Goal: Task Accomplishment & Management: Complete application form

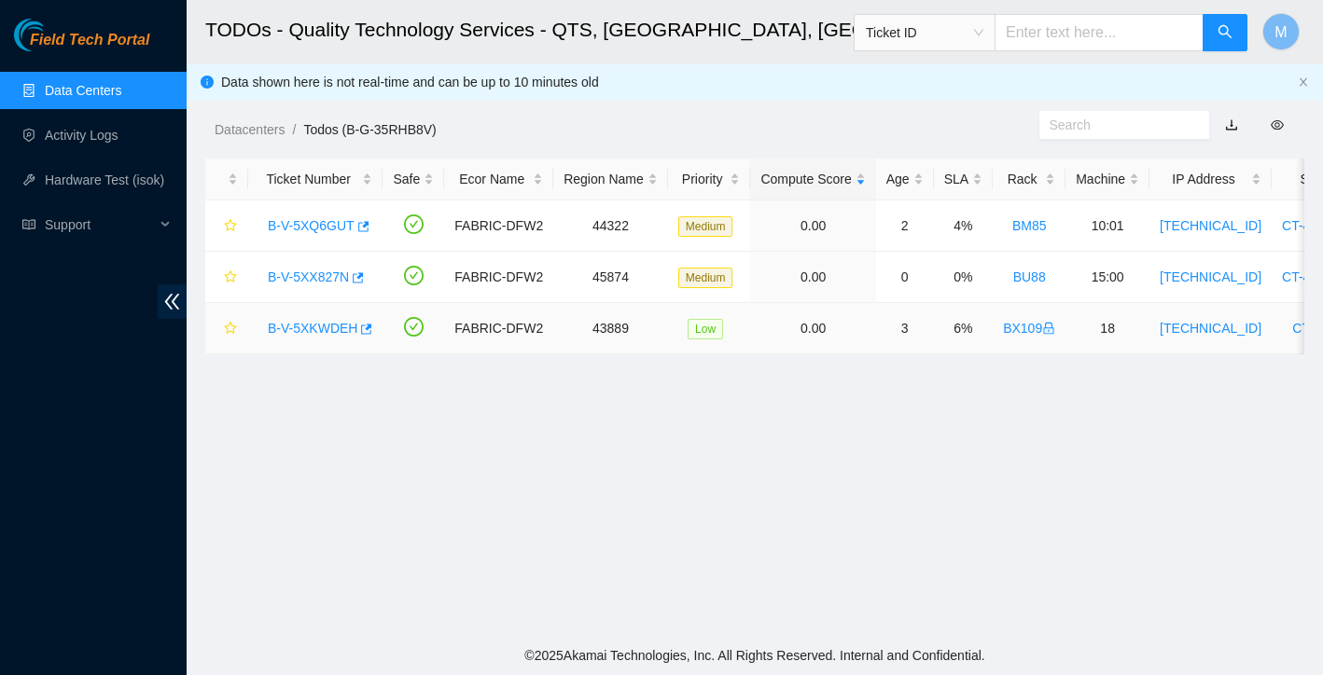
scroll to position [366, 0]
click at [340, 226] on link "B-V-5XQ6GUT" at bounding box center [311, 225] width 87 height 15
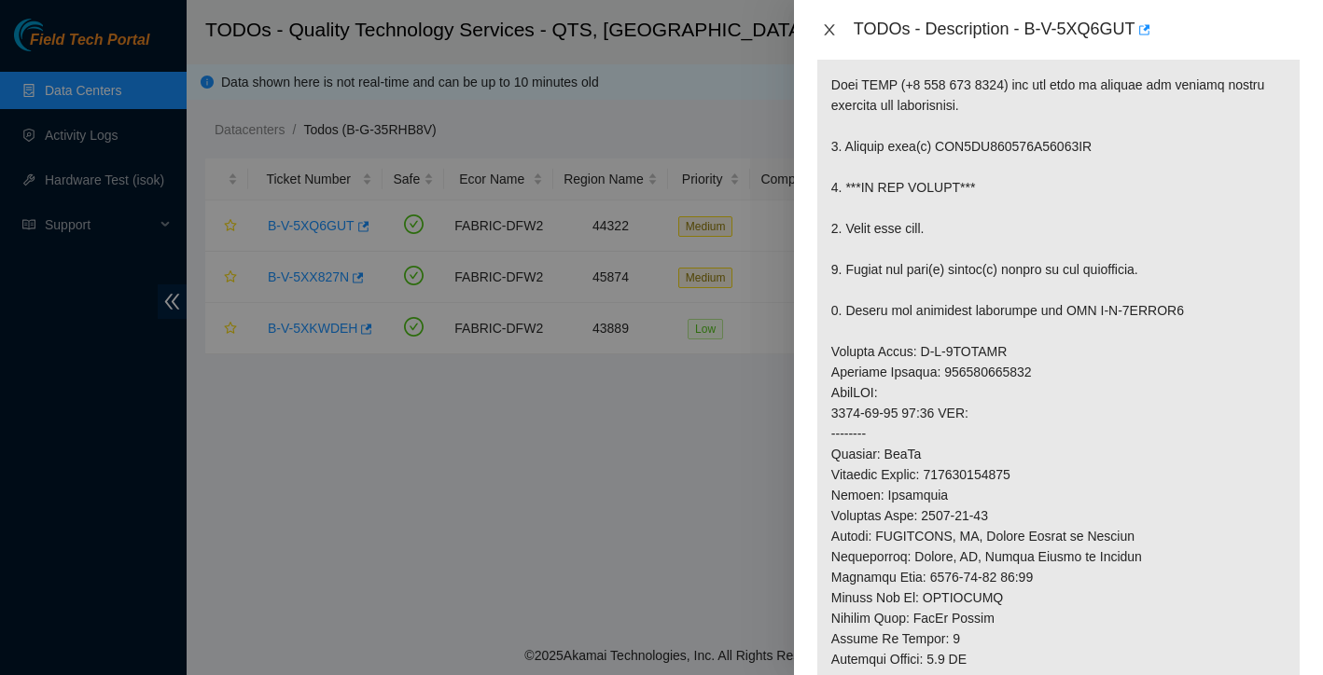
click at [834, 28] on icon "close" at bounding box center [829, 29] width 15 height 15
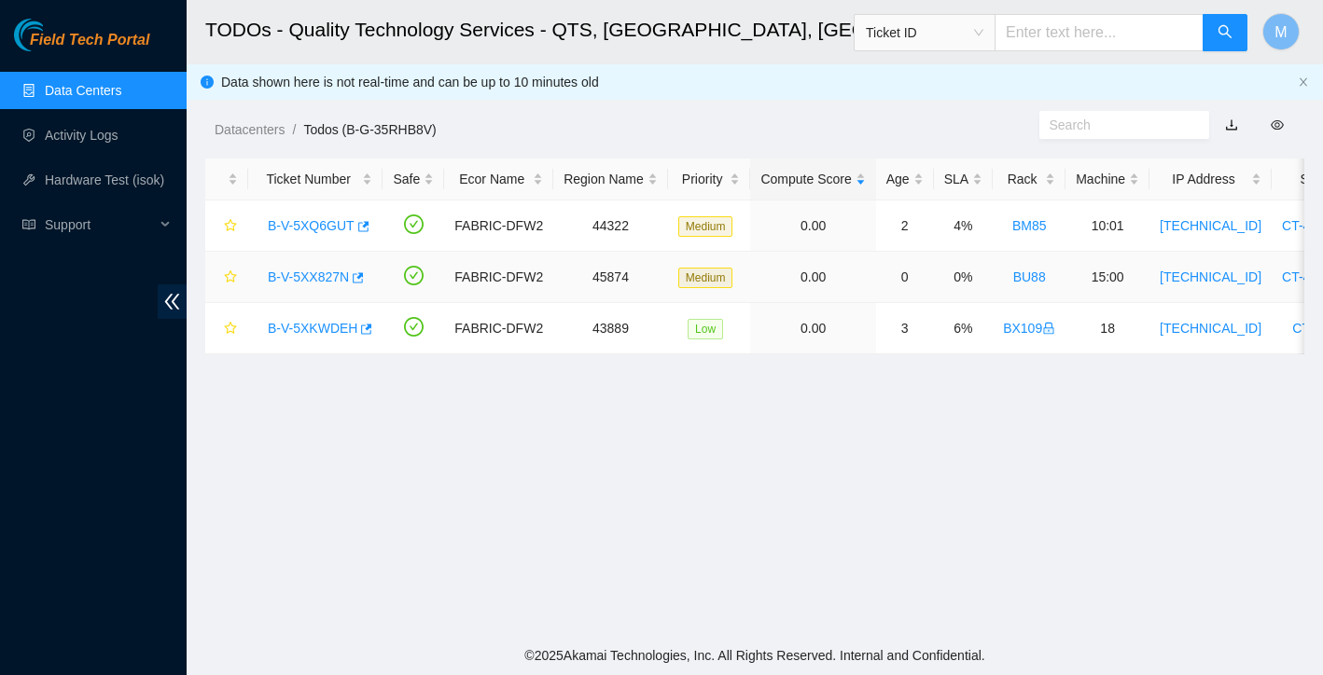
click at [327, 276] on link "B-V-5XX827N" at bounding box center [308, 277] width 81 height 15
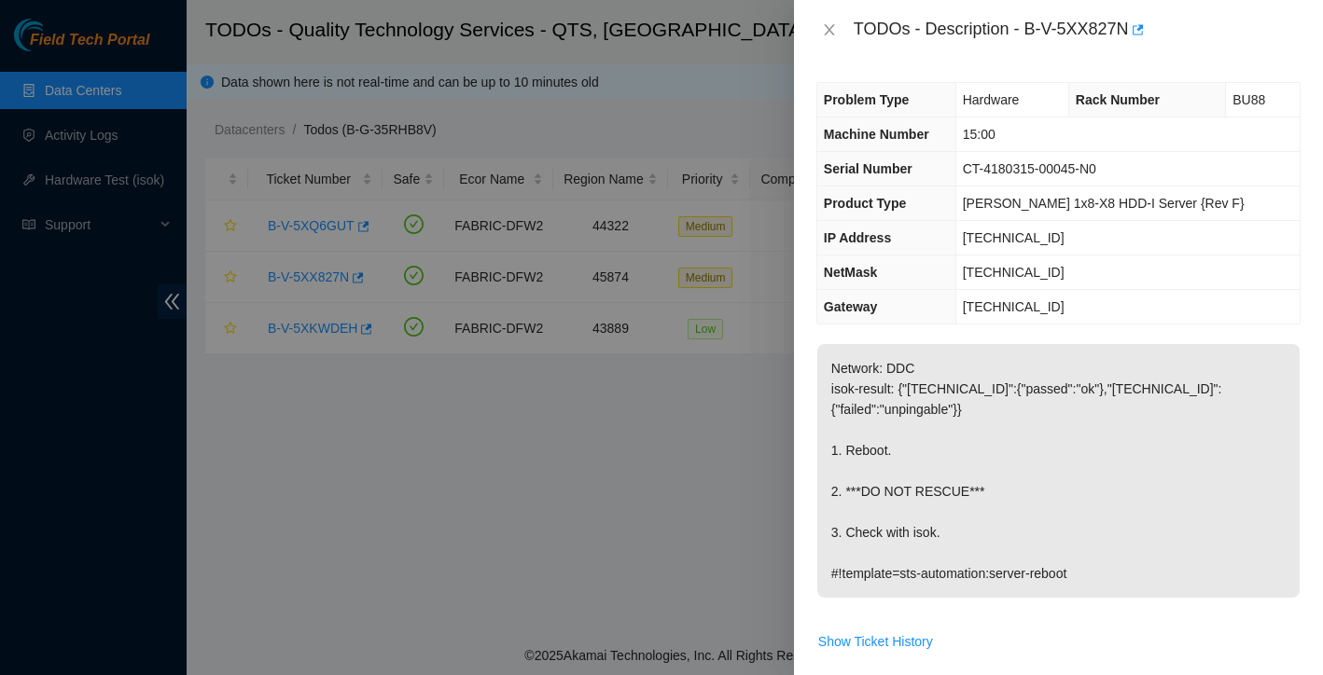
scroll to position [0, 0]
click at [840, 35] on button "Close" at bounding box center [829, 30] width 26 height 18
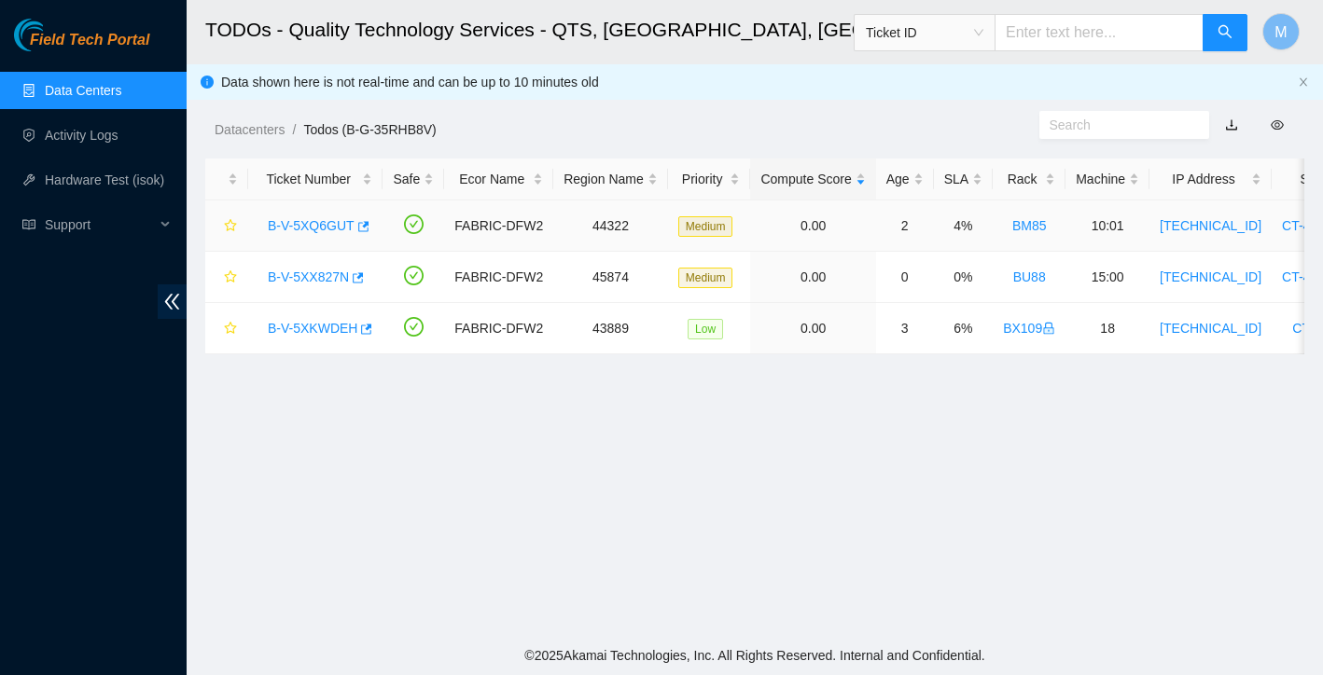
click at [314, 230] on link "B-V-5XQ6GUT" at bounding box center [311, 225] width 87 height 15
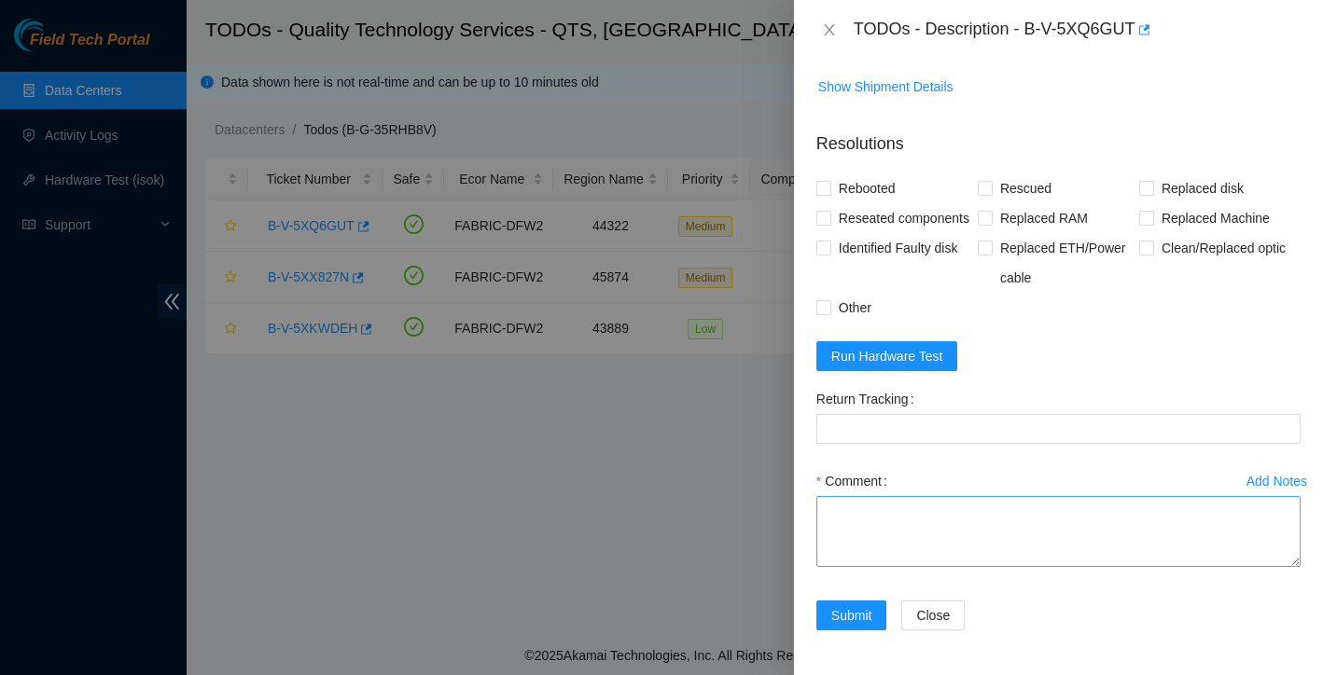
scroll to position [1287, 0]
click at [885, 527] on textarea "Comment" at bounding box center [1058, 531] width 484 height 71
paste textarea "Ticket: New SN: Bad SN:"
drag, startPoint x: 1030, startPoint y: 29, endPoint x: 1139, endPoint y: 31, distance: 109.2
click at [1139, 31] on div "TODOs - Description - B-V-5XQ6GUT" at bounding box center [1077, 30] width 447 height 30
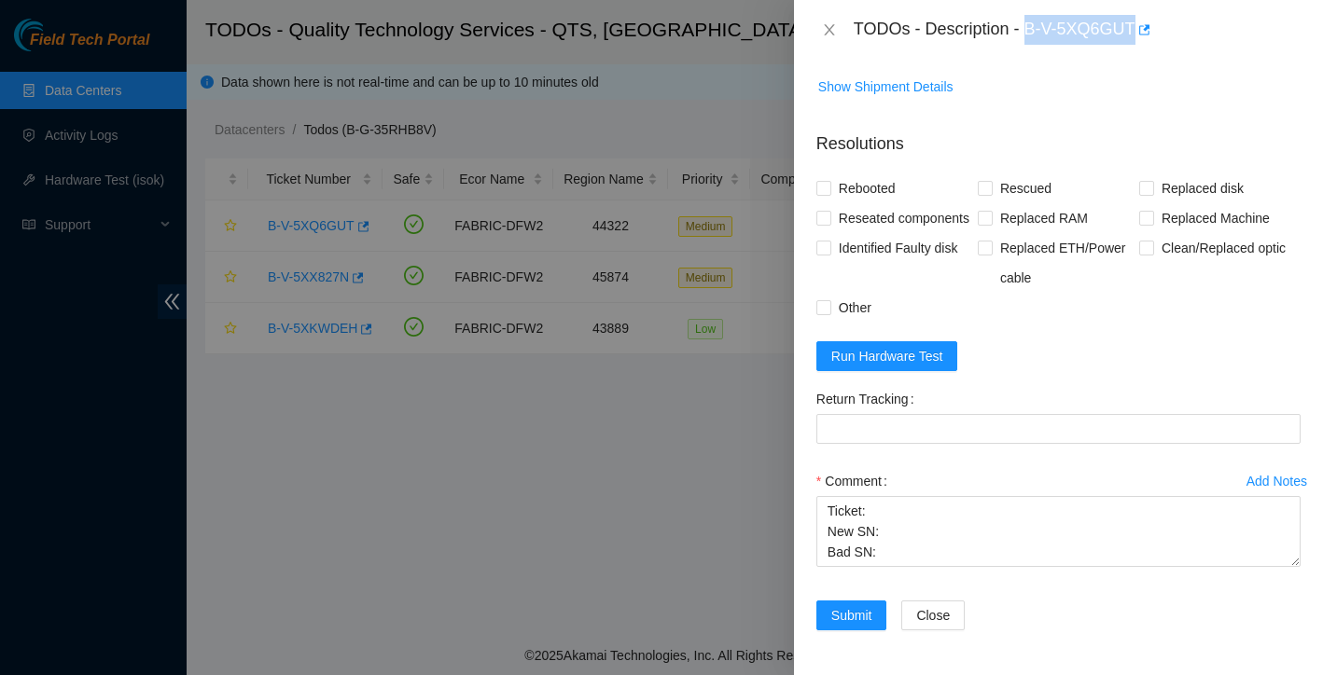
copy div "B-V-5XQ6GUT"
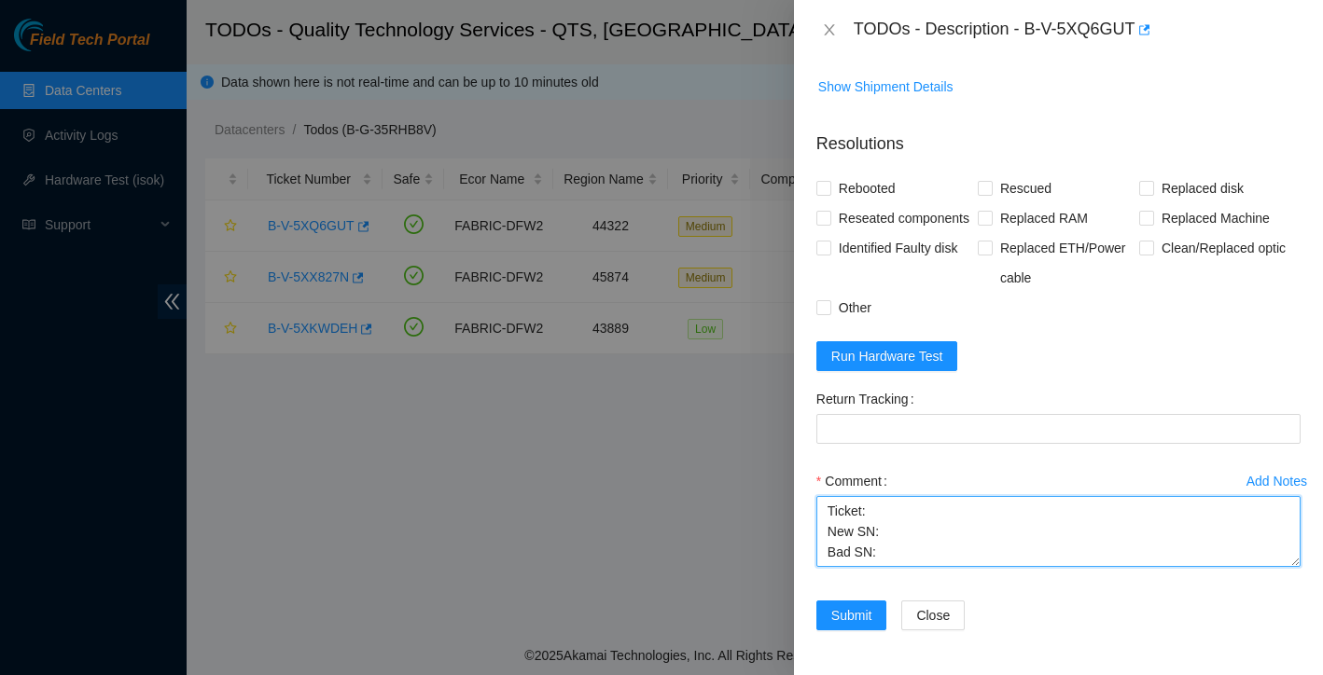
click at [903, 517] on textarea "Ticket: New SN: Bad SN:" at bounding box center [1058, 531] width 484 height 71
paste textarea "B-V-5XQ6GUT"
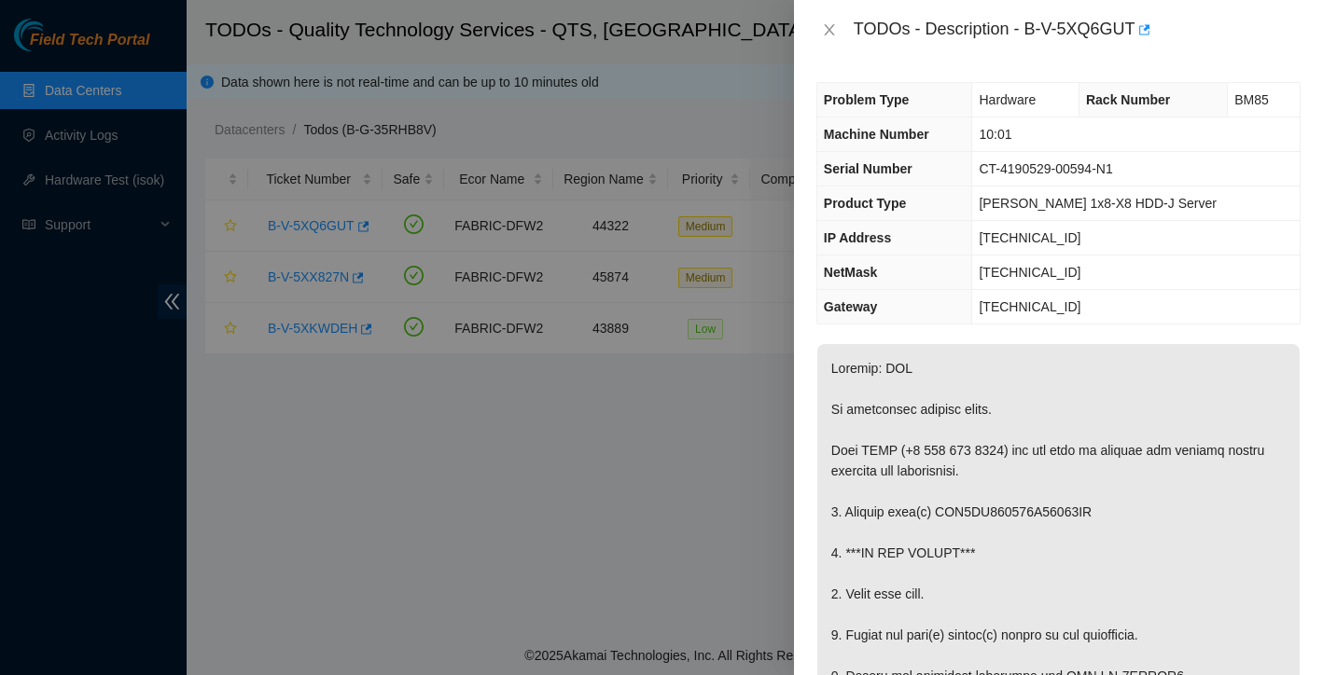
scroll to position [0, 0]
drag, startPoint x: 945, startPoint y: 514, endPoint x: 1015, endPoint y: 515, distance: 70.0
copy p "WFK0QV11"
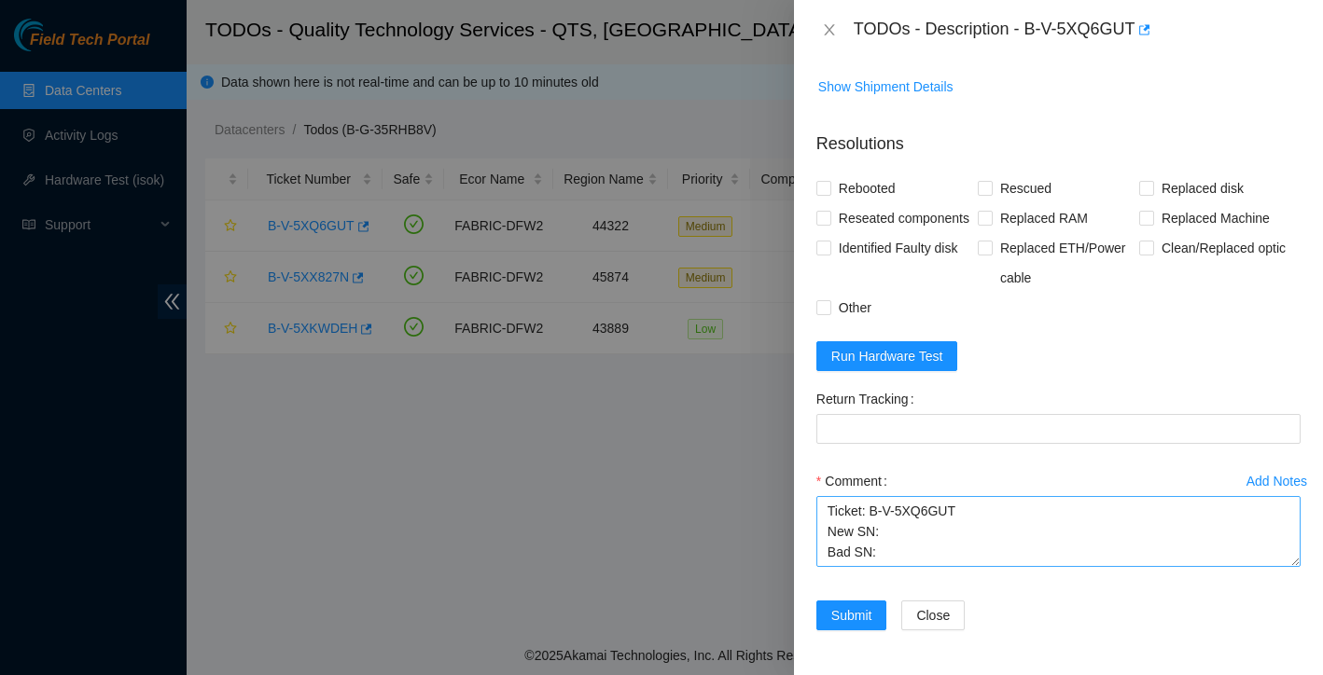
scroll to position [1287, 0]
click at [911, 557] on textarea "Ticket: B-V-5XQ6GUT New SN: Bad SN:" at bounding box center [1058, 531] width 484 height 71
paste textarea "WFK0QV11"
click at [905, 536] on textarea "Ticket: B-V-5XQ6GUT New SN: Bad SN: WFK0QV11" at bounding box center [1058, 531] width 484 height 71
click at [976, 553] on textarea "Ticket: B-V-5XQ6GUT New SN: WFKD2EGQ Bad SN: WFK0QV11" at bounding box center [1058, 531] width 484 height 71
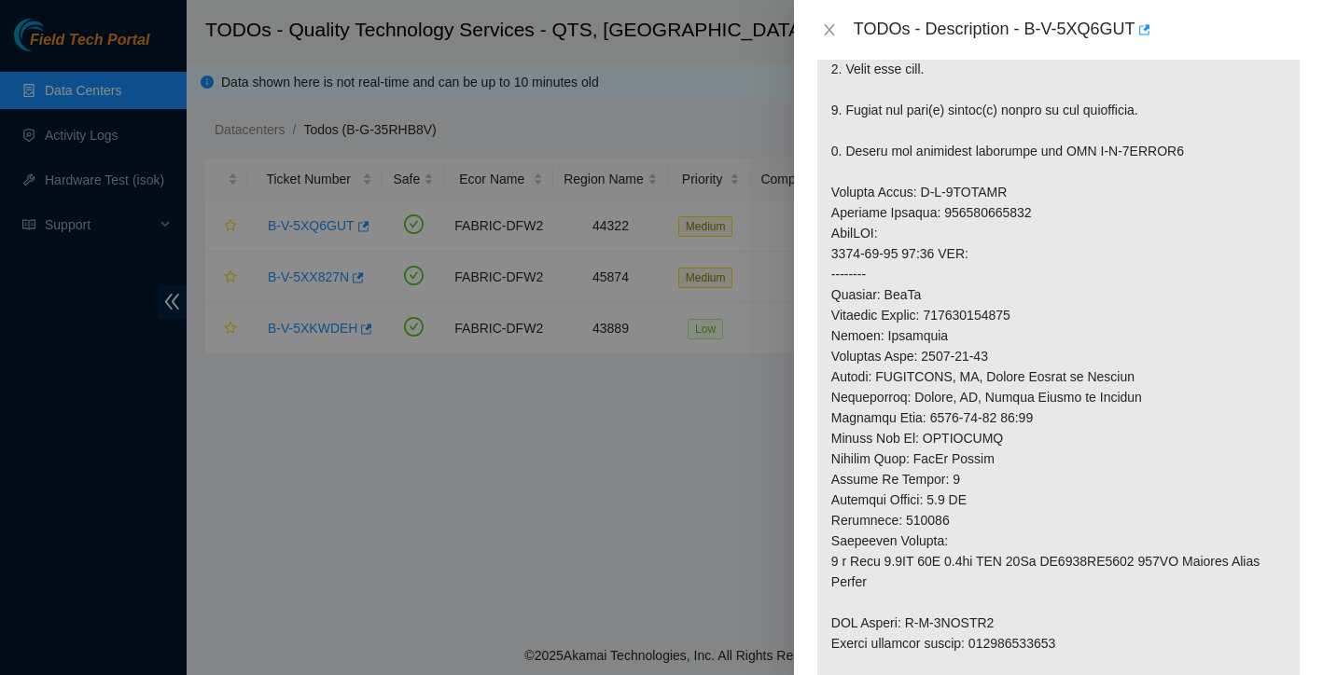
scroll to position [509, 0]
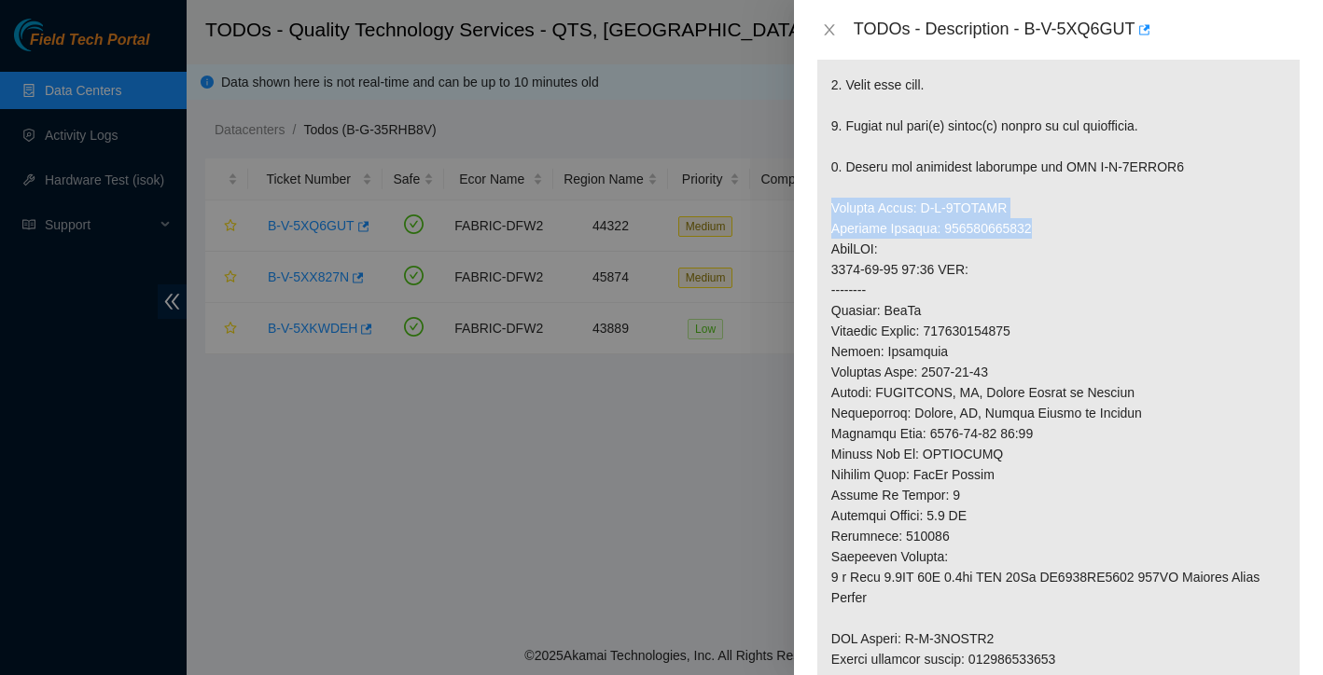
drag, startPoint x: 833, startPoint y: 211, endPoint x: 1056, endPoint y: 230, distance: 223.8
click at [1056, 230] on p at bounding box center [1058, 290] width 482 height 911
copy p "Service Order: B-V-5XYPFMW Tracking Numbers: 450826224559"
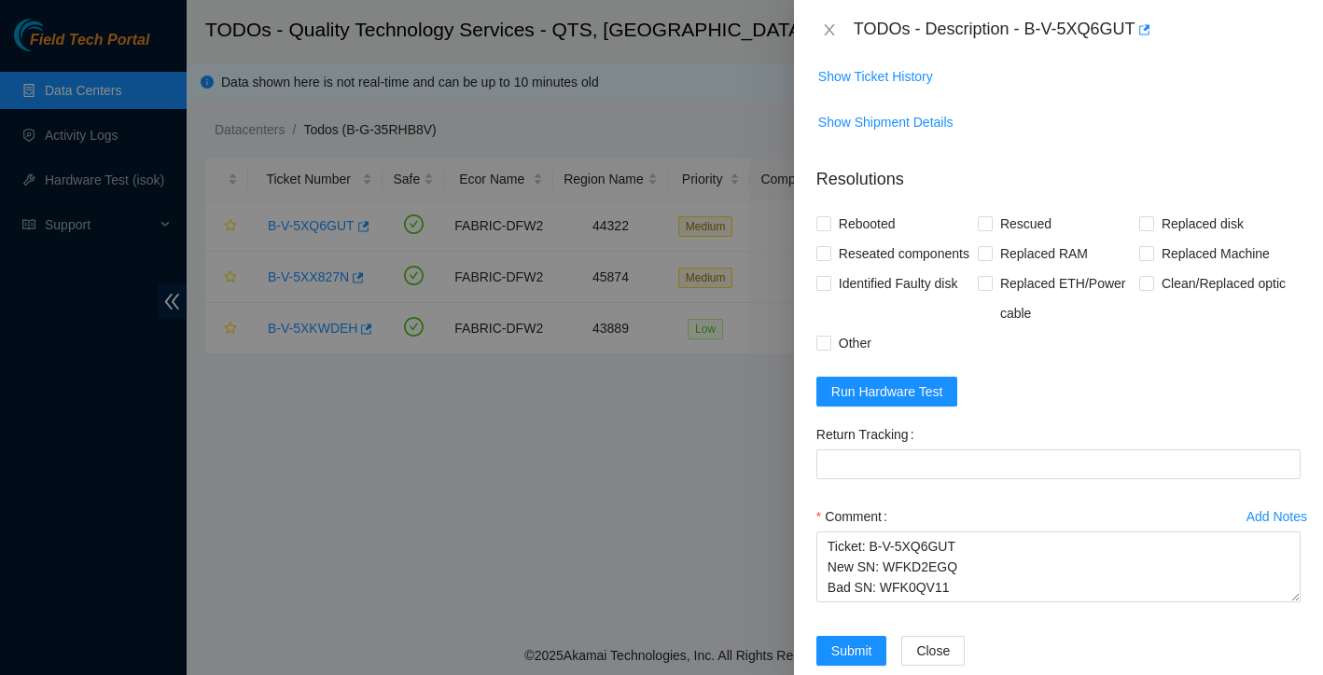
scroll to position [1232, 0]
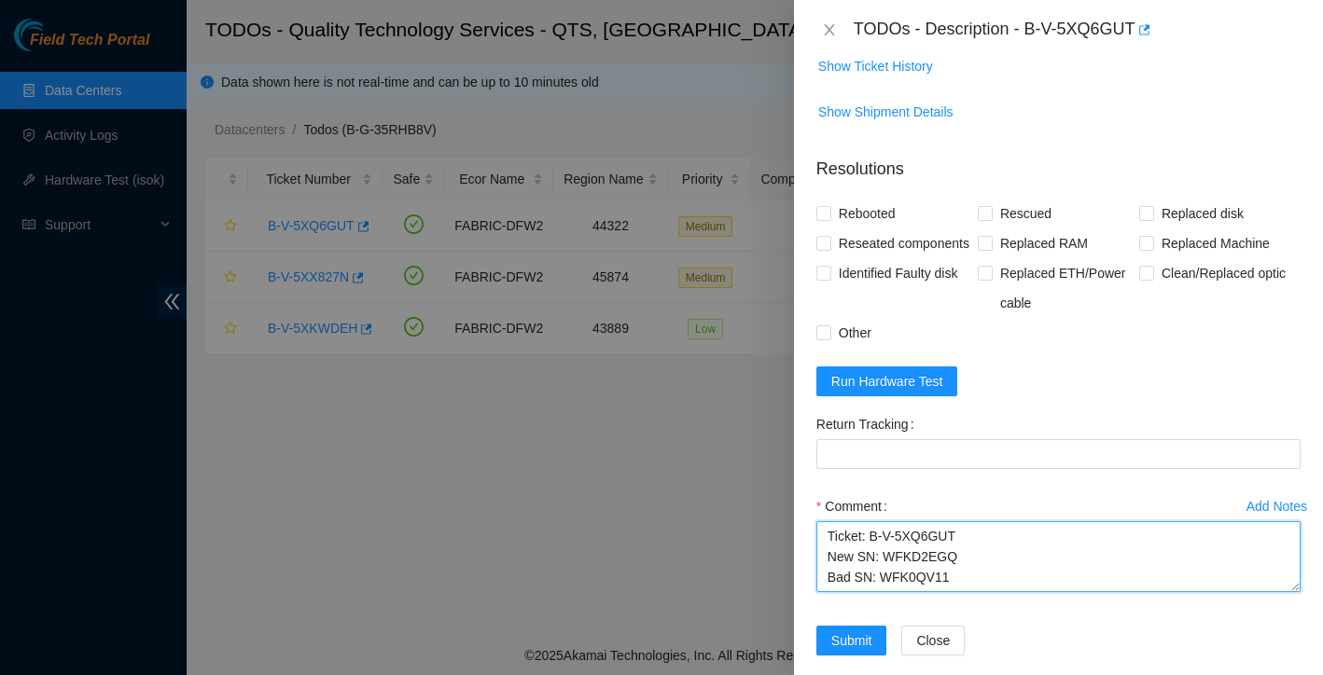
click at [847, 592] on textarea "Ticket: B-V-5XQ6GUT New SN: WFKD2EGQ Bad SN: WFK0QV11" at bounding box center [1058, 557] width 484 height 71
paste textarea "Service Order: B-V-5XYPFMW Tracking Numbers: 450826224559"
click at [832, 586] on textarea "Ticket: B-V-5XQ6GUT New SN: WFKD2EGQ Bad SN: WFK0QV11 Service Order: B-V-5XYPFM…" at bounding box center [1058, 557] width 484 height 71
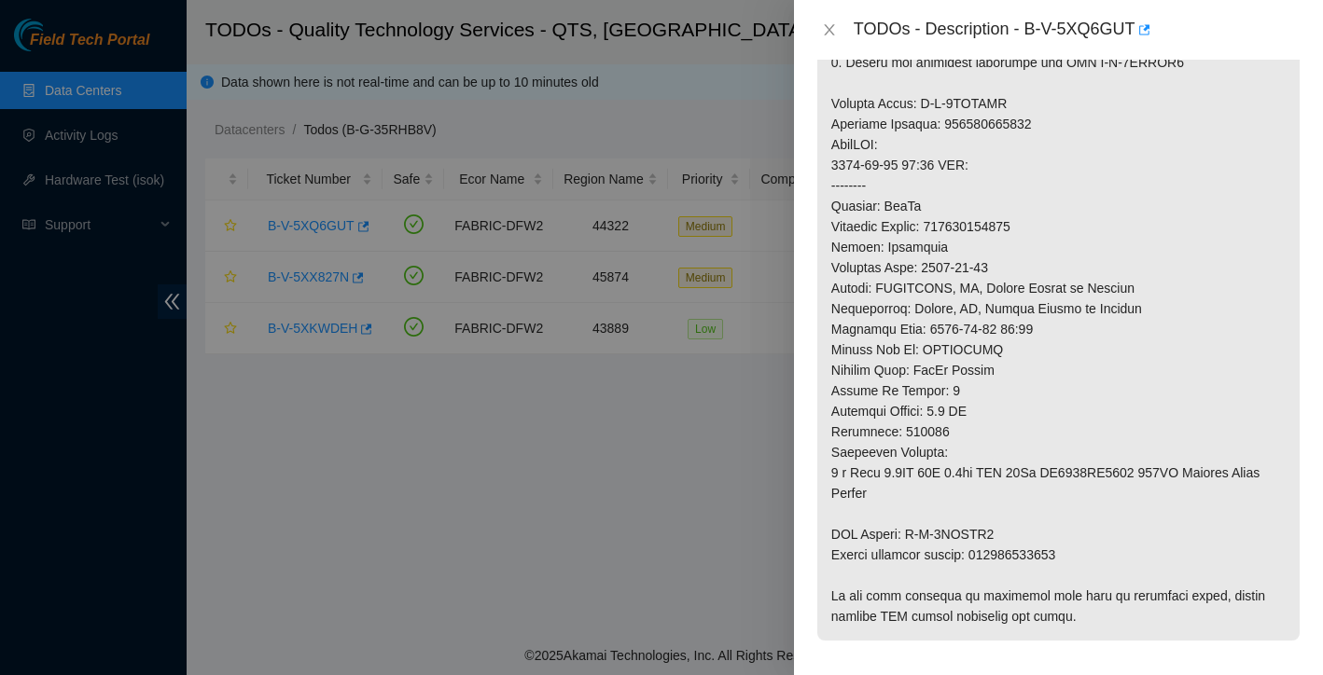
scroll to position [543, 0]
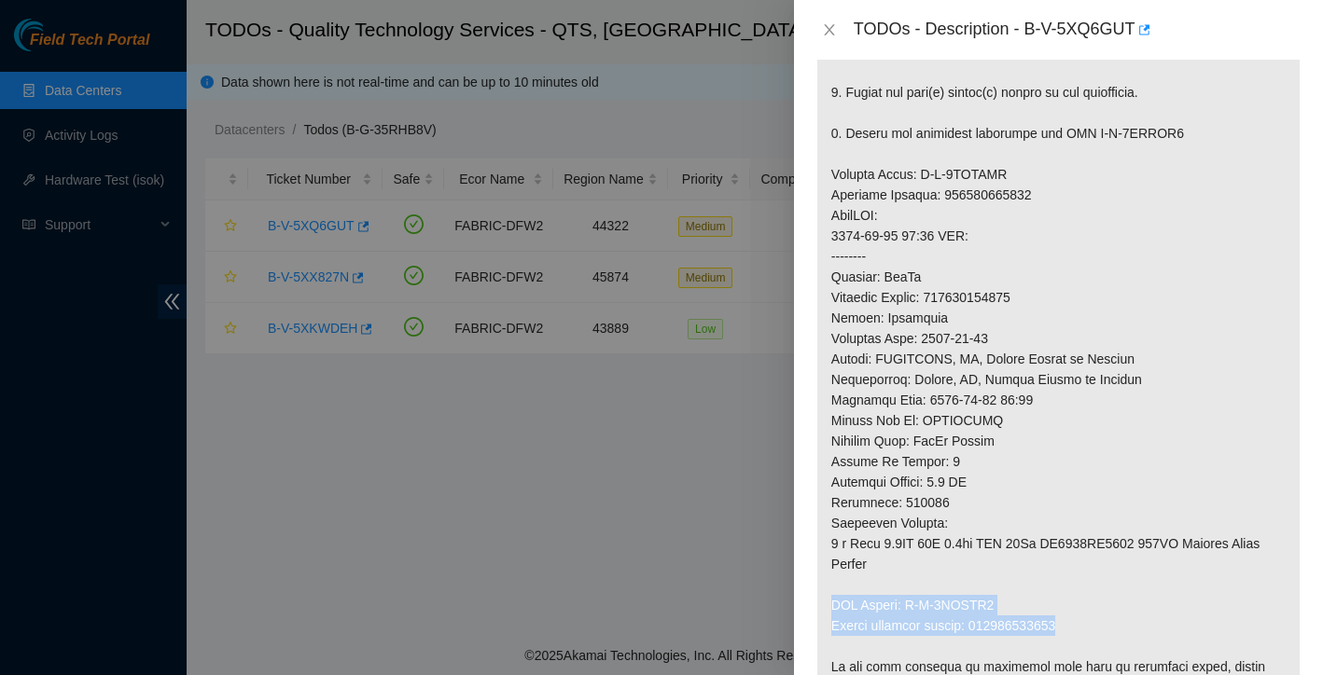
drag, startPoint x: 833, startPoint y: 605, endPoint x: 1085, endPoint y: 622, distance: 252.5
click at [1085, 622] on p at bounding box center [1058, 256] width 482 height 911
copy p "RMA Return: B-V-5XYPFN5 Return tracking number: 450826224560"
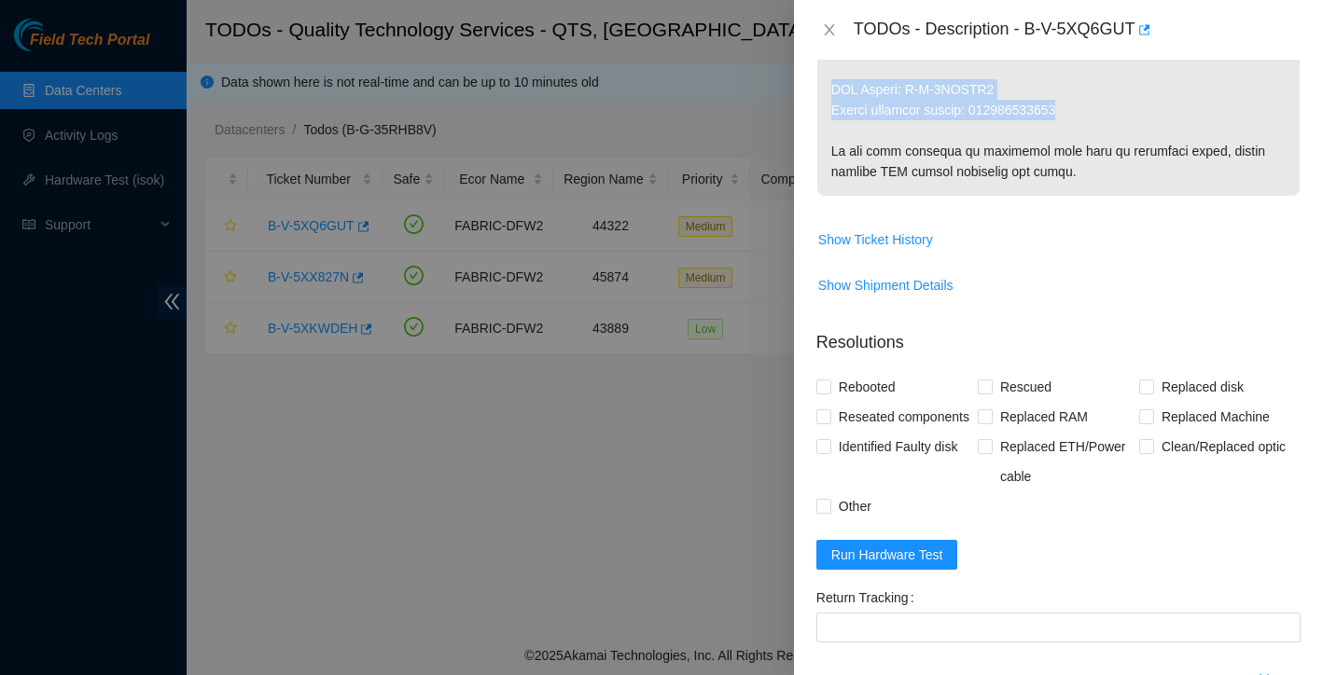
scroll to position [1287, 0]
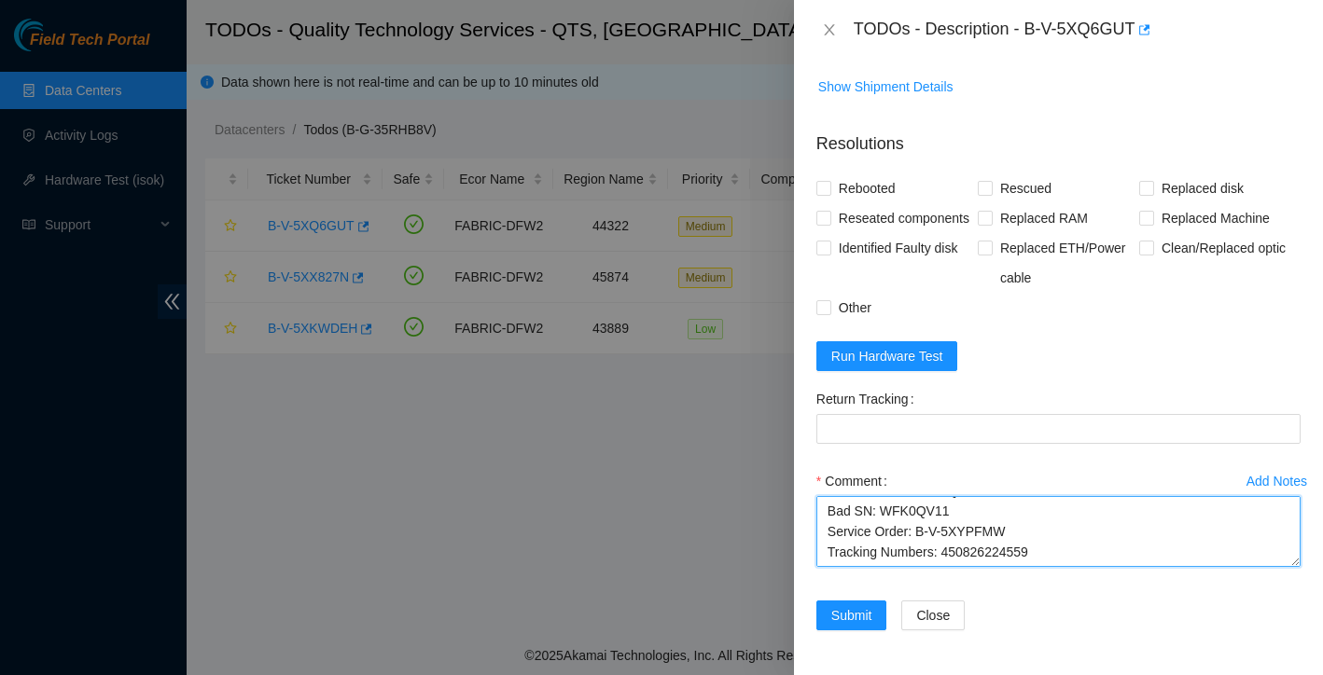
click at [1054, 538] on textarea "Ticket: B-V-5XQ6GUT New SN: WFKD2EGQ Bad SN: WFK0QV11 Service Order: B-V-5XYPFM…" at bounding box center [1058, 531] width 484 height 71
paste textarea "RMA Return: B-V-5XYPFN5 Return tracking number: 450826224560"
click at [832, 538] on textarea "Ticket: B-V-5XQ6GUT New SN: WFKD2EGQ Bad SN: WFK0QV11 Service Order: B-V-5XYPFM…" at bounding box center [1058, 531] width 484 height 71
drag, startPoint x: 977, startPoint y: 537, endPoint x: 1087, endPoint y: 538, distance: 110.1
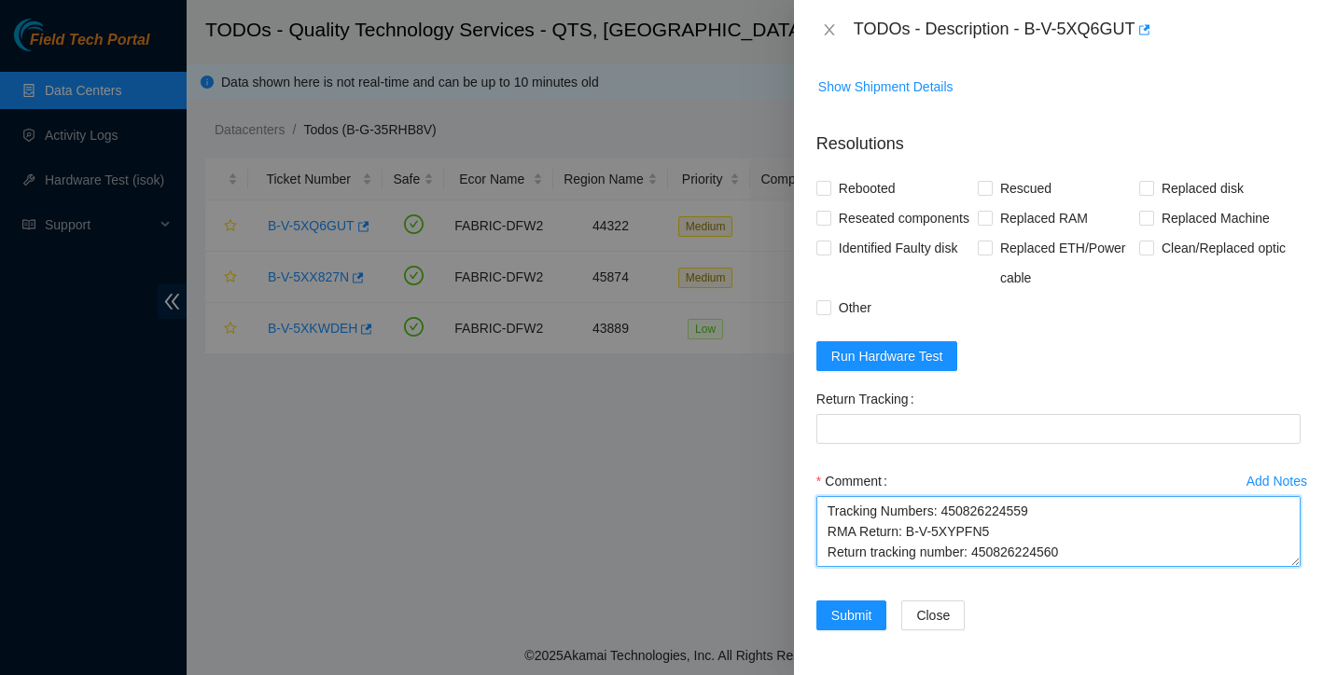
click at [1087, 538] on textarea "Ticket: B-V-5XQ6GUT New SN: WFKD2EGQ Bad SN: WFK0QV11 Service Order: B-V-5XYPFM…" at bounding box center [1058, 531] width 484 height 71
type textarea "Ticket: B-V-5XQ6GUT New SN: WFKD2EGQ Bad SN: WFK0QV11 Service Order: B-V-5XYPFM…"
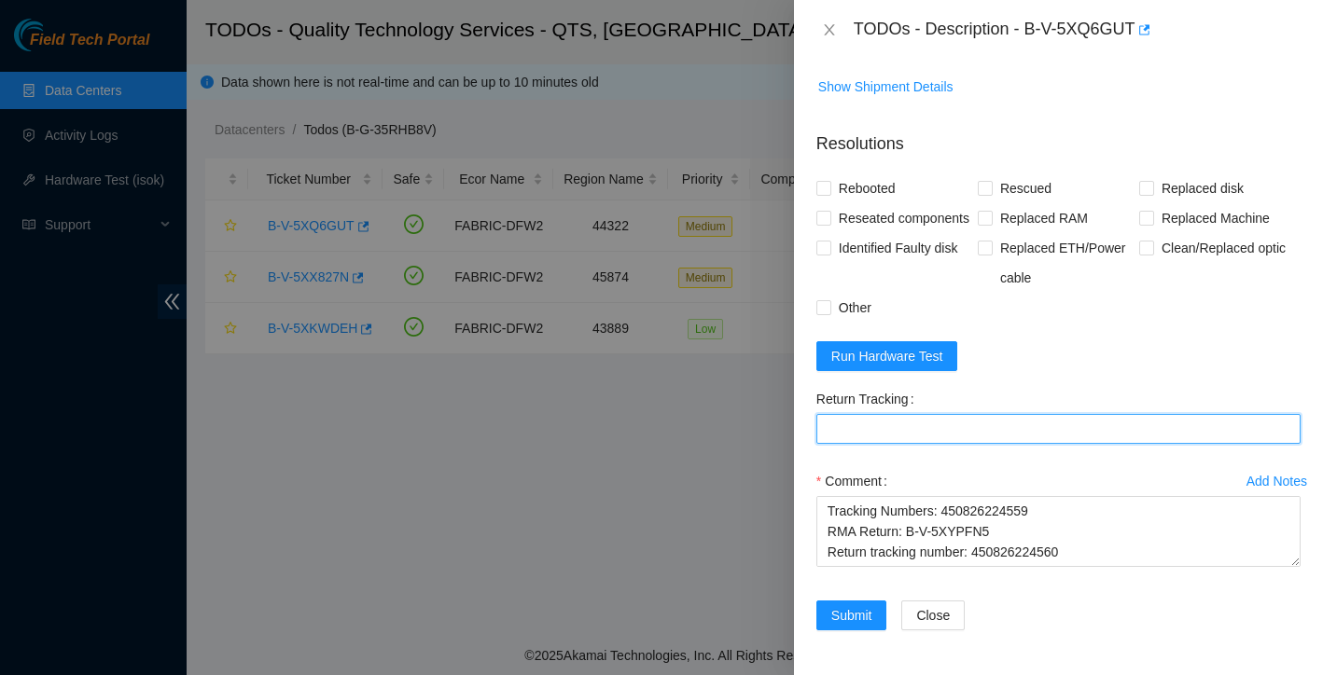
click at [911, 430] on Tracking "Return Tracking" at bounding box center [1058, 429] width 484 height 30
paste Tracking "450826224560"
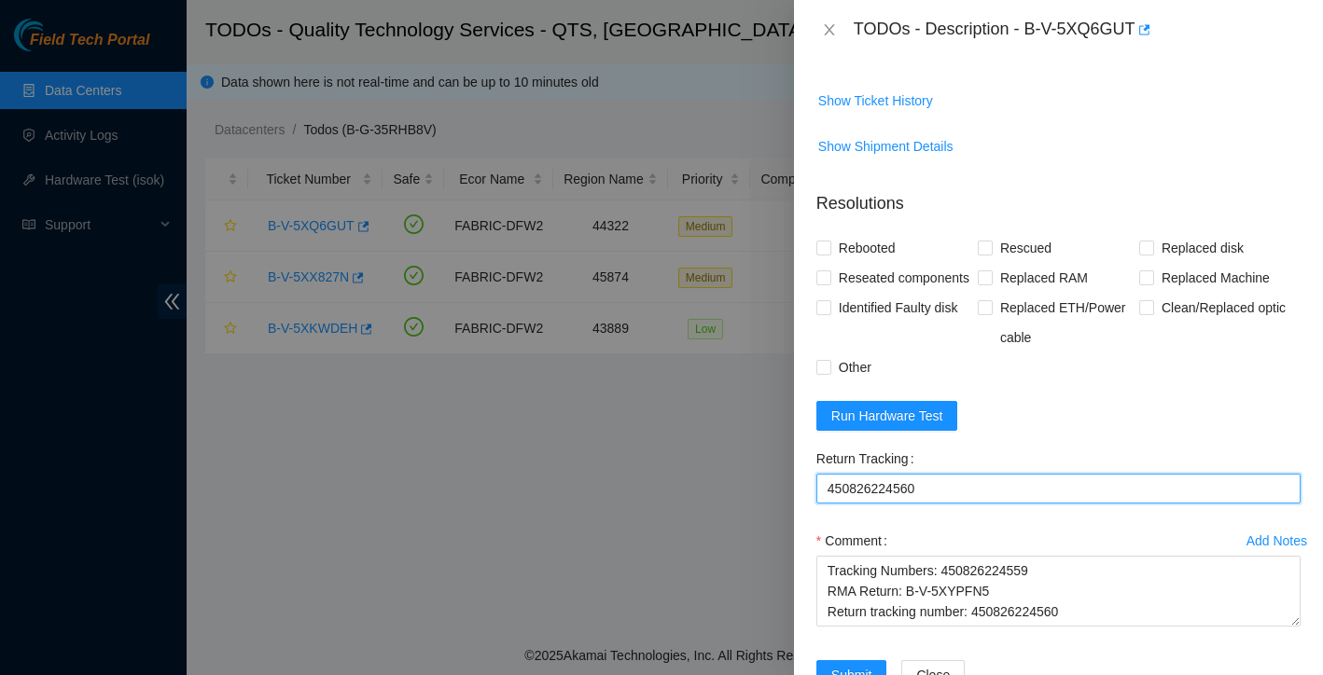
scroll to position [1177, 0]
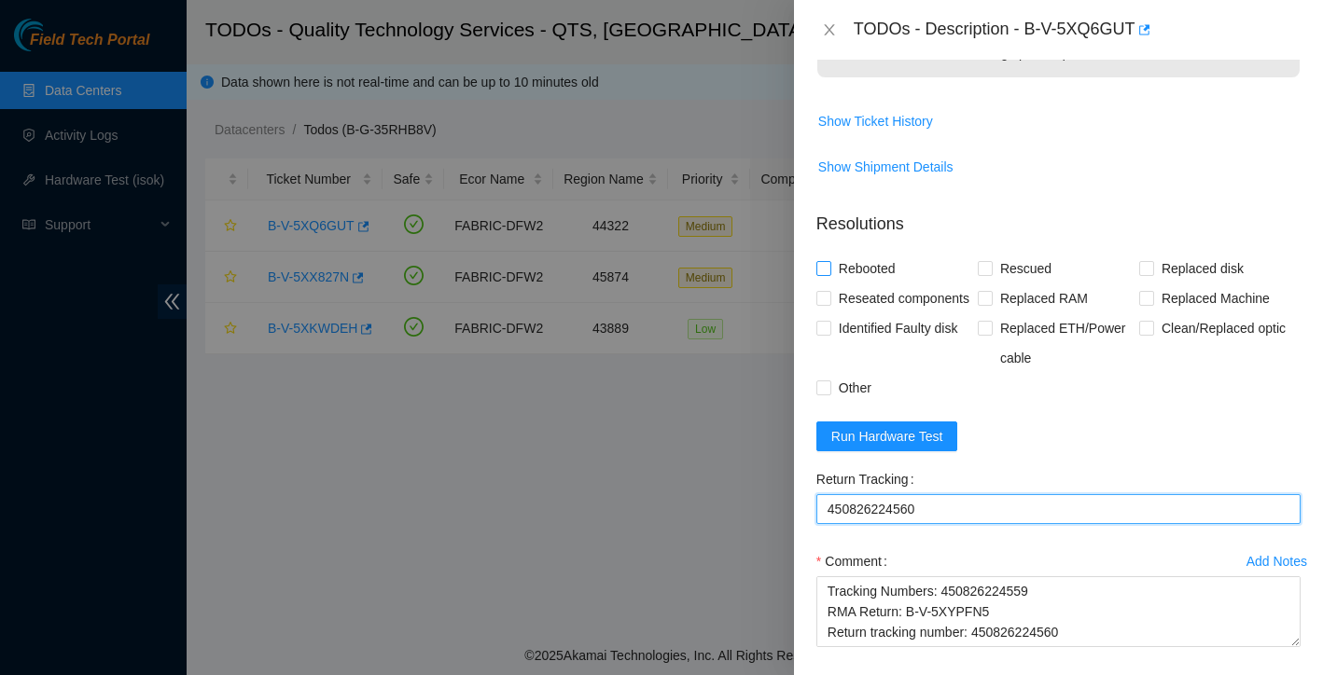
type Tracking "450826224560"
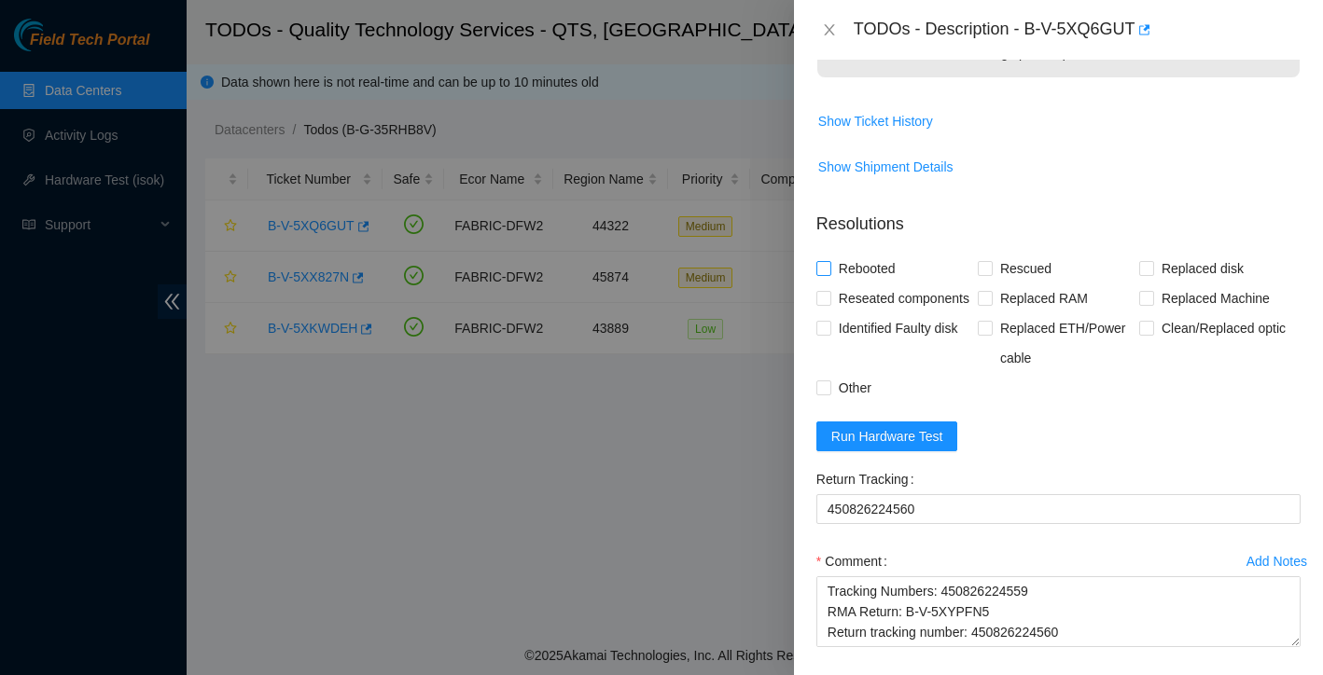
click at [824, 268] on input "Rebooted" at bounding box center [822, 267] width 13 height 13
checkbox input "true"
click at [982, 274] on span at bounding box center [985, 268] width 15 height 15
click at [982, 274] on input "Rescued" at bounding box center [984, 267] width 13 height 13
click at [995, 268] on span "Rescued" at bounding box center [1026, 269] width 66 height 30
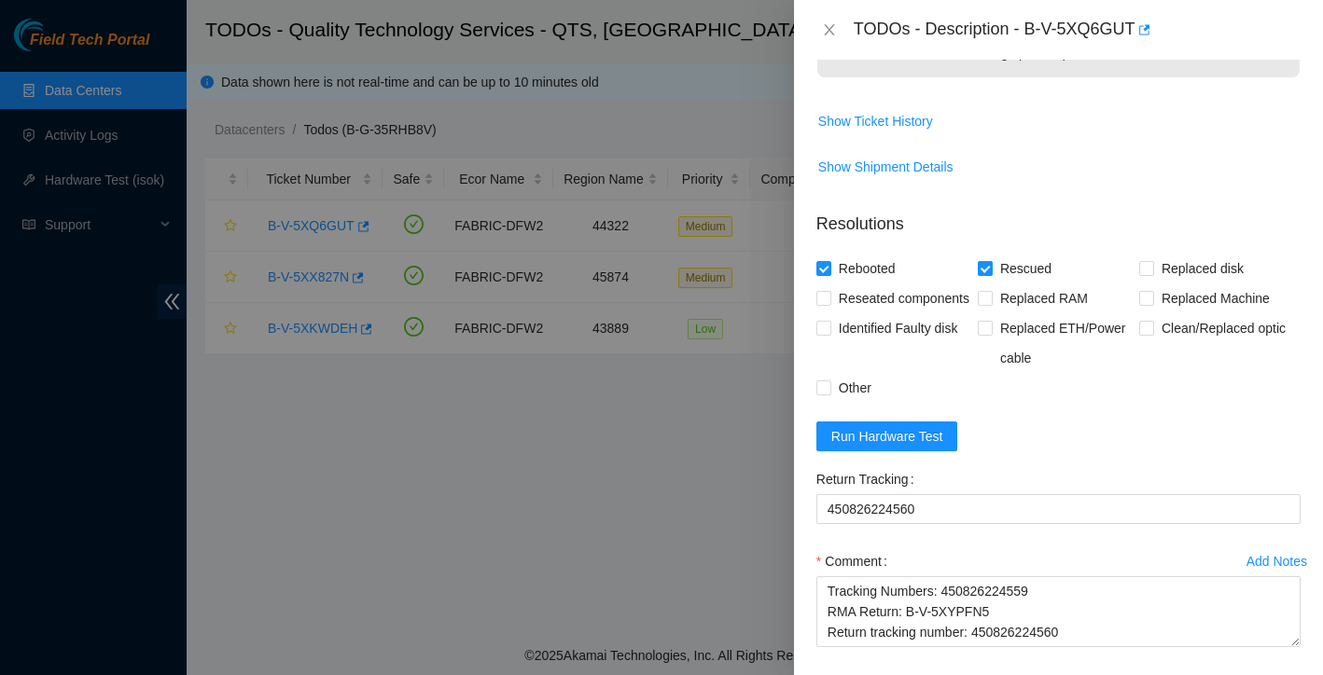
click at [991, 268] on input "Rescued" at bounding box center [984, 267] width 13 height 13
checkbox input "false"
click at [1148, 273] on input "Replaced disk" at bounding box center [1145, 267] width 13 height 13
checkbox input "true"
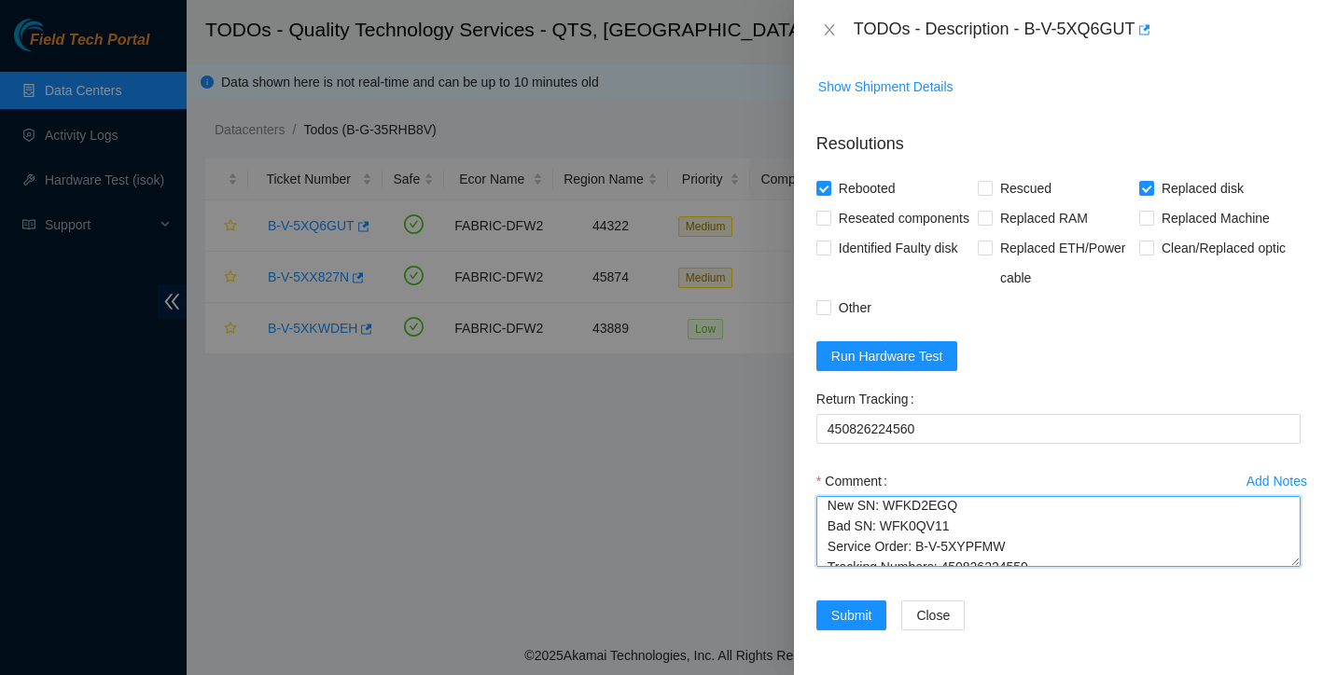
scroll to position [123, 0]
drag, startPoint x: 827, startPoint y: 506, endPoint x: 1016, endPoint y: 594, distance: 209.1
click at [1016, 594] on div "Add Notes Comment Ticket: B-V-5XQ6GUT New SN: WFKD2EGQ Bad SN: WFK0QV11 Service…" at bounding box center [1058, 533] width 499 height 134
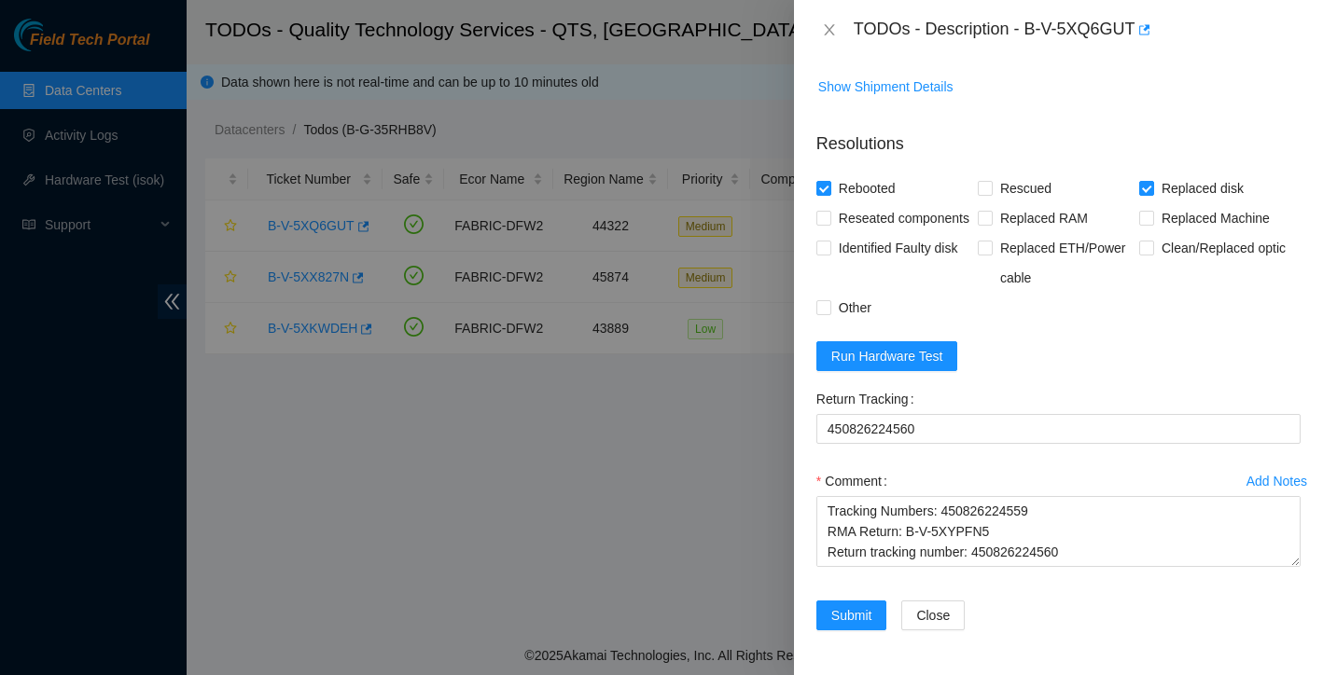
click at [1037, 388] on div "Return Tracking" at bounding box center [1058, 399] width 484 height 30
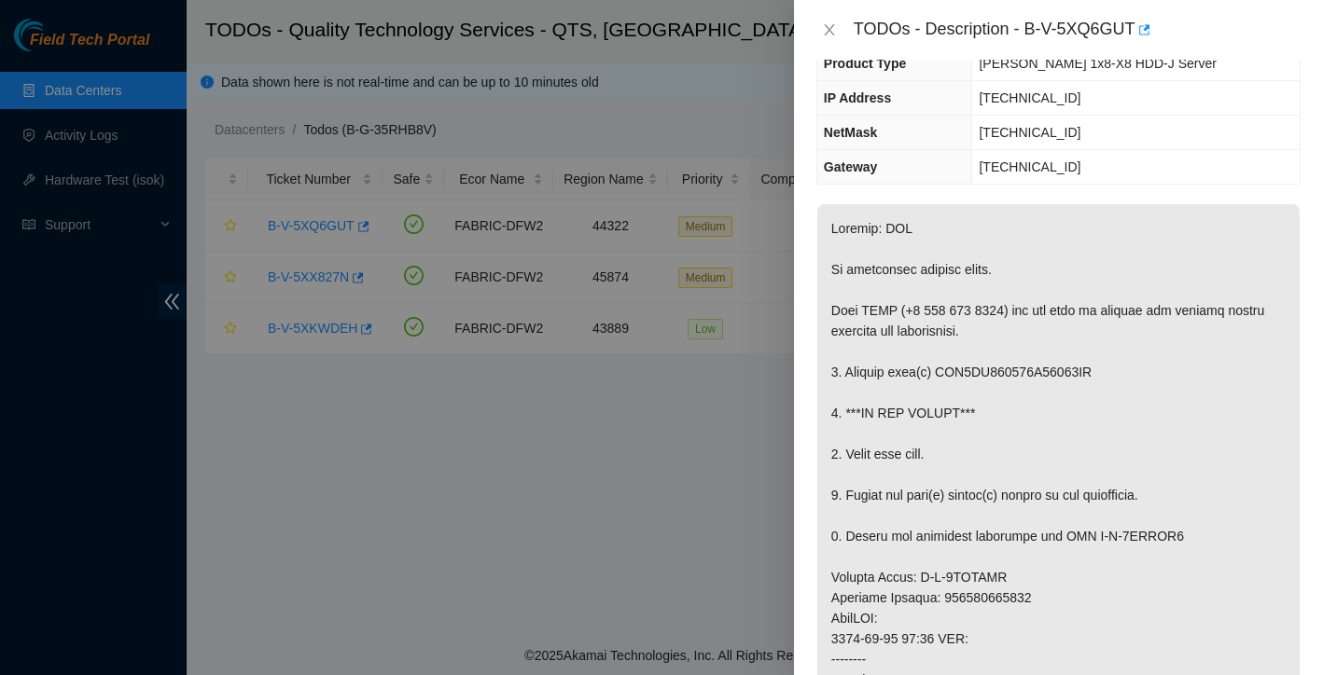
scroll to position [0, 0]
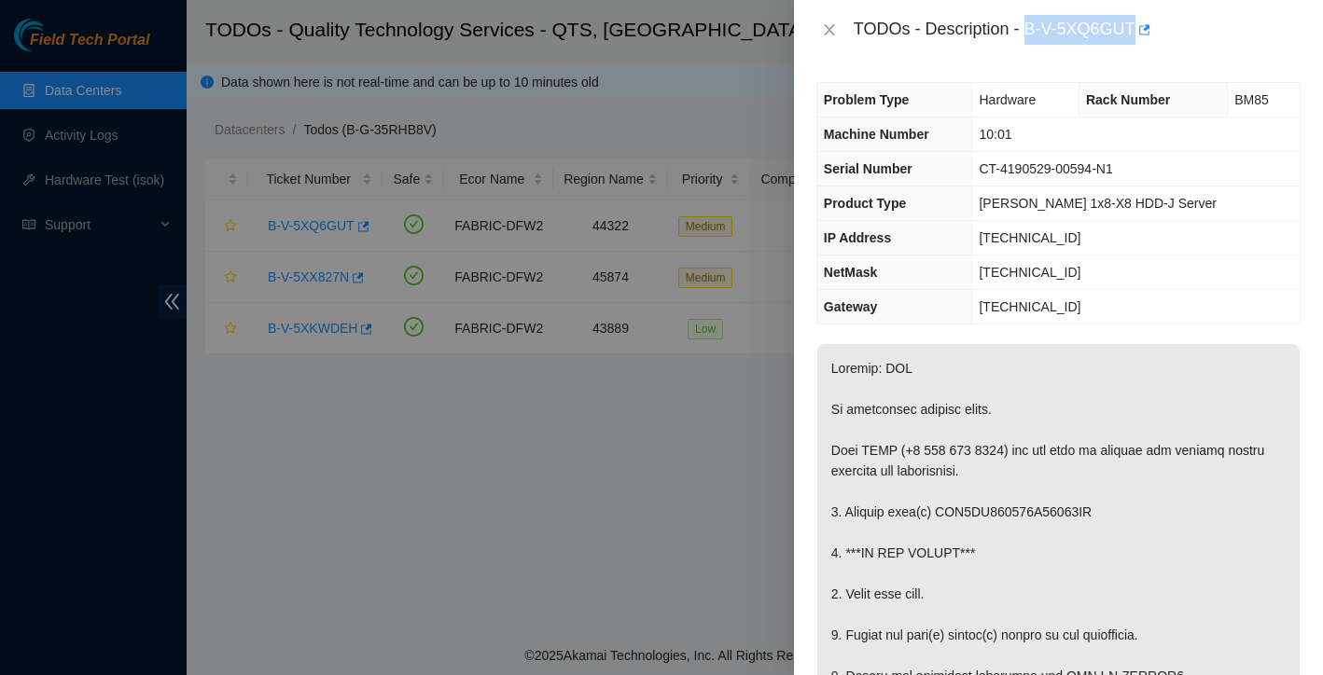
drag, startPoint x: 1030, startPoint y: 31, endPoint x: 1142, endPoint y: 25, distance: 112.1
click at [1142, 25] on div "TODOs - Description - B-V-5XQ6GUT" at bounding box center [1077, 30] width 447 height 30
copy div "B-V-5XQ6GUT"
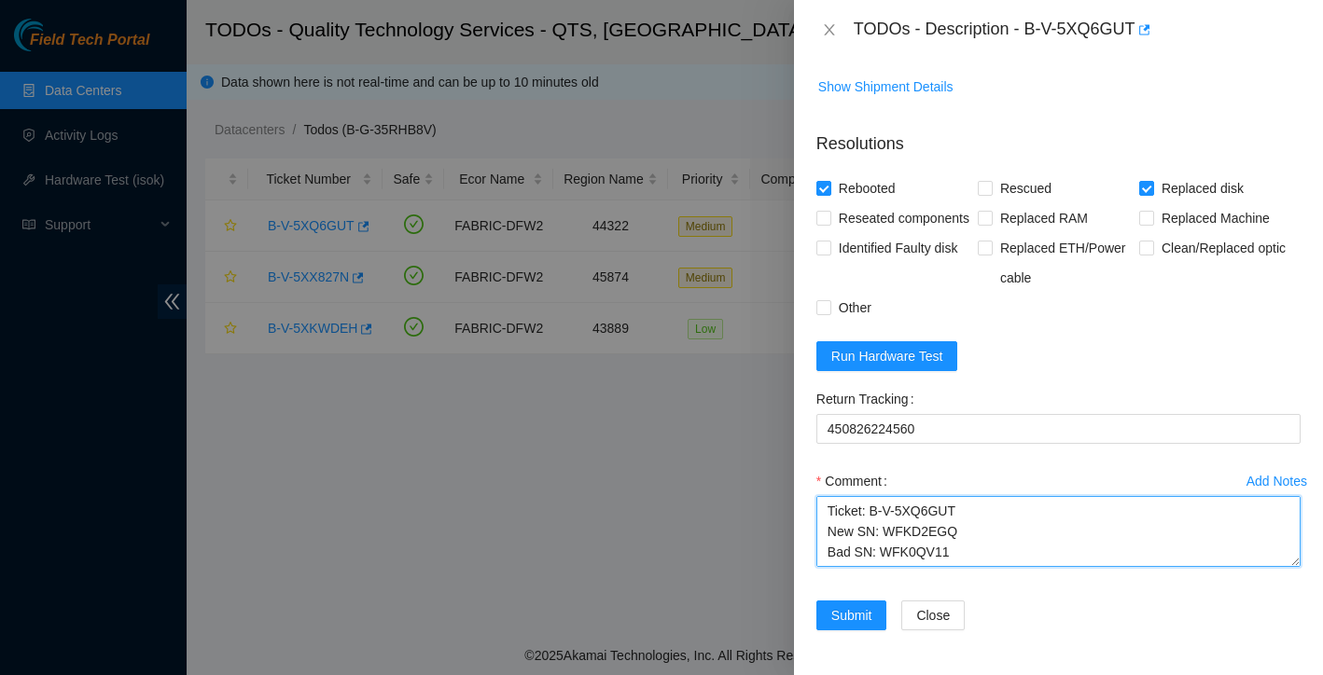
scroll to position [123, 0]
drag, startPoint x: 825, startPoint y: 509, endPoint x: 1038, endPoint y: 619, distance: 240.3
click at [1038, 619] on form "Resolutions Rebooted Rescued Replaced disk Reseated components Replaced RAM Rep…" at bounding box center [1058, 385] width 484 height 536
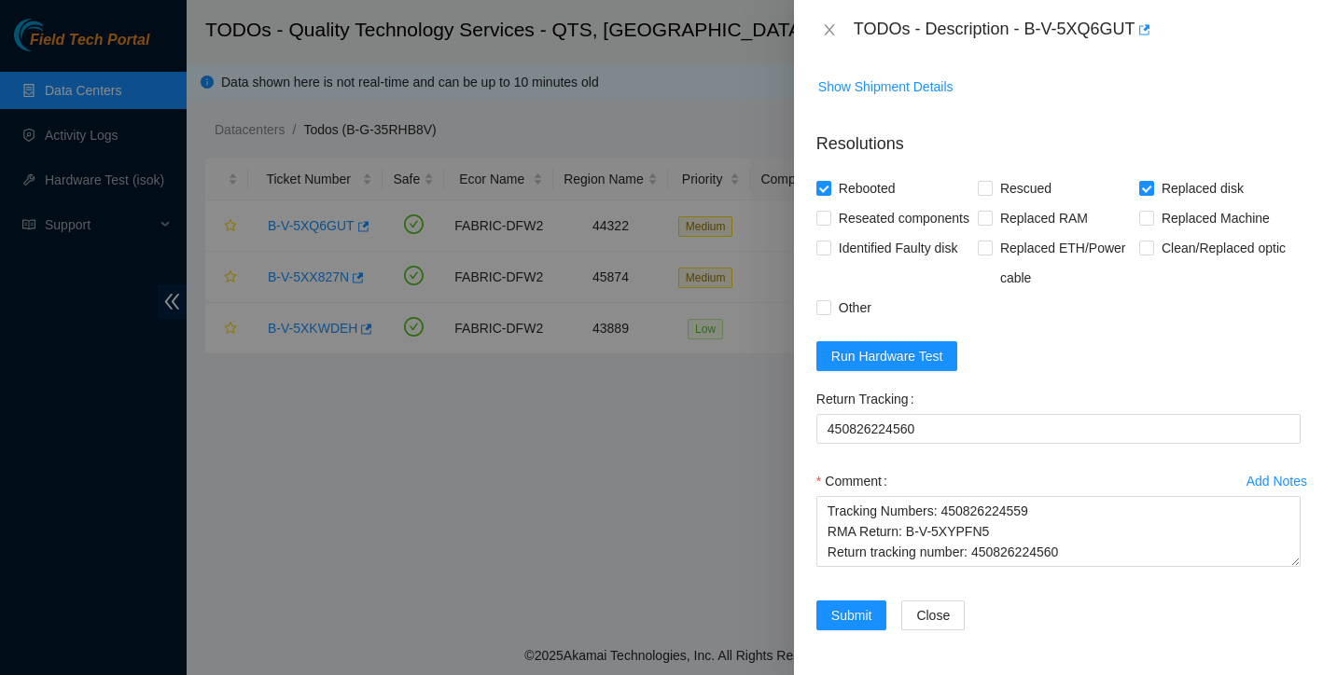
click at [1003, 341] on form "Resolutions Rebooted Rescued Replaced disk Reseated components Replaced RAM Rep…" at bounding box center [1058, 385] width 484 height 536
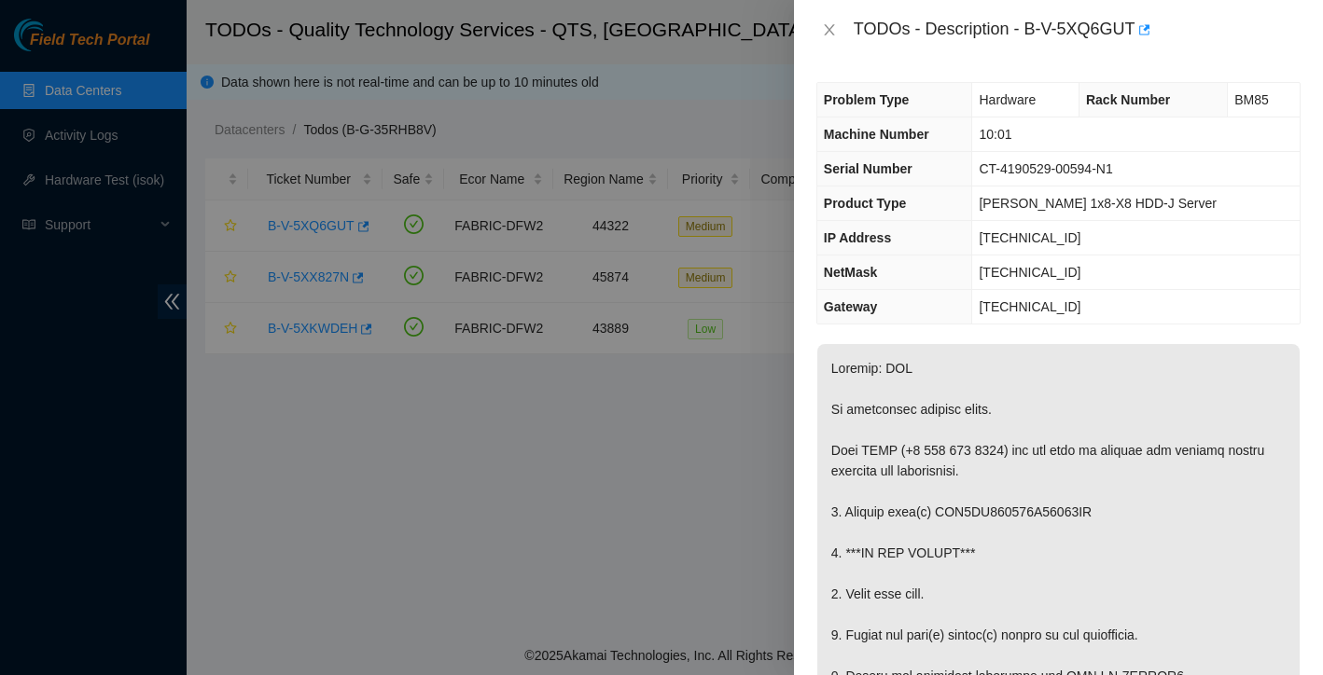
scroll to position [0, 0]
click at [831, 32] on icon "close" at bounding box center [829, 29] width 10 height 11
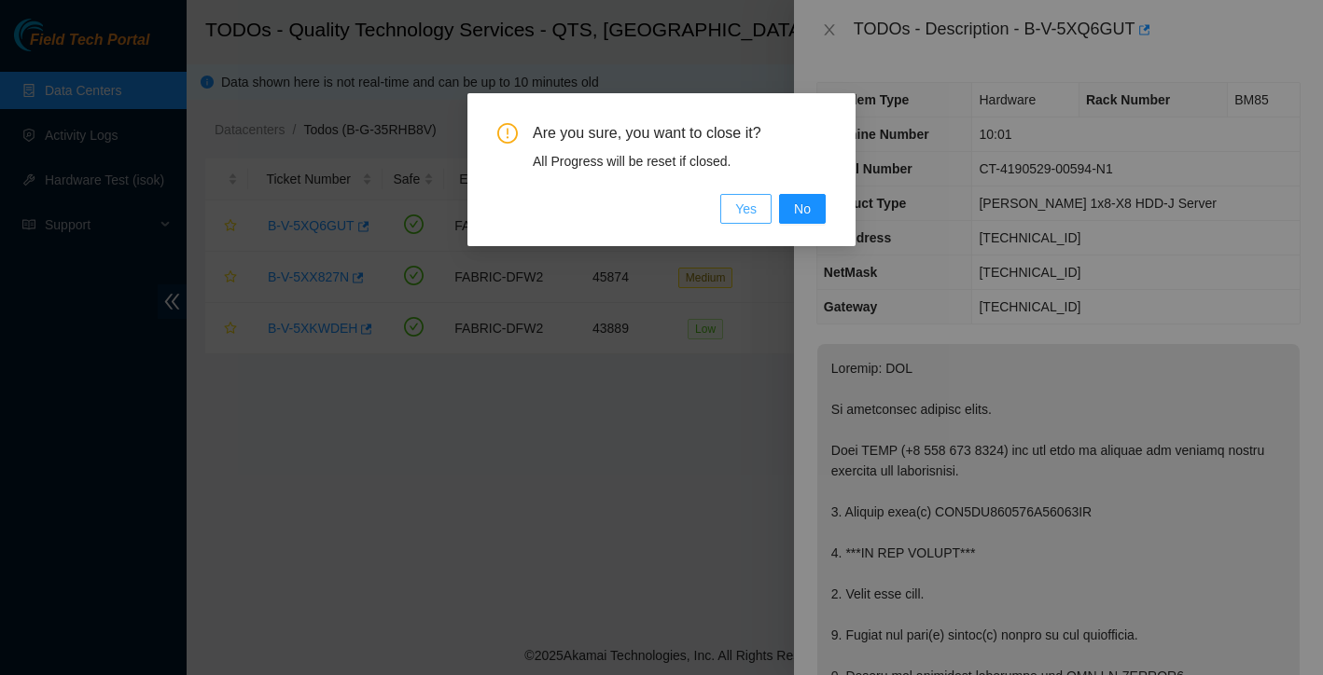
click at [742, 205] on span "Yes" at bounding box center [745, 209] width 21 height 21
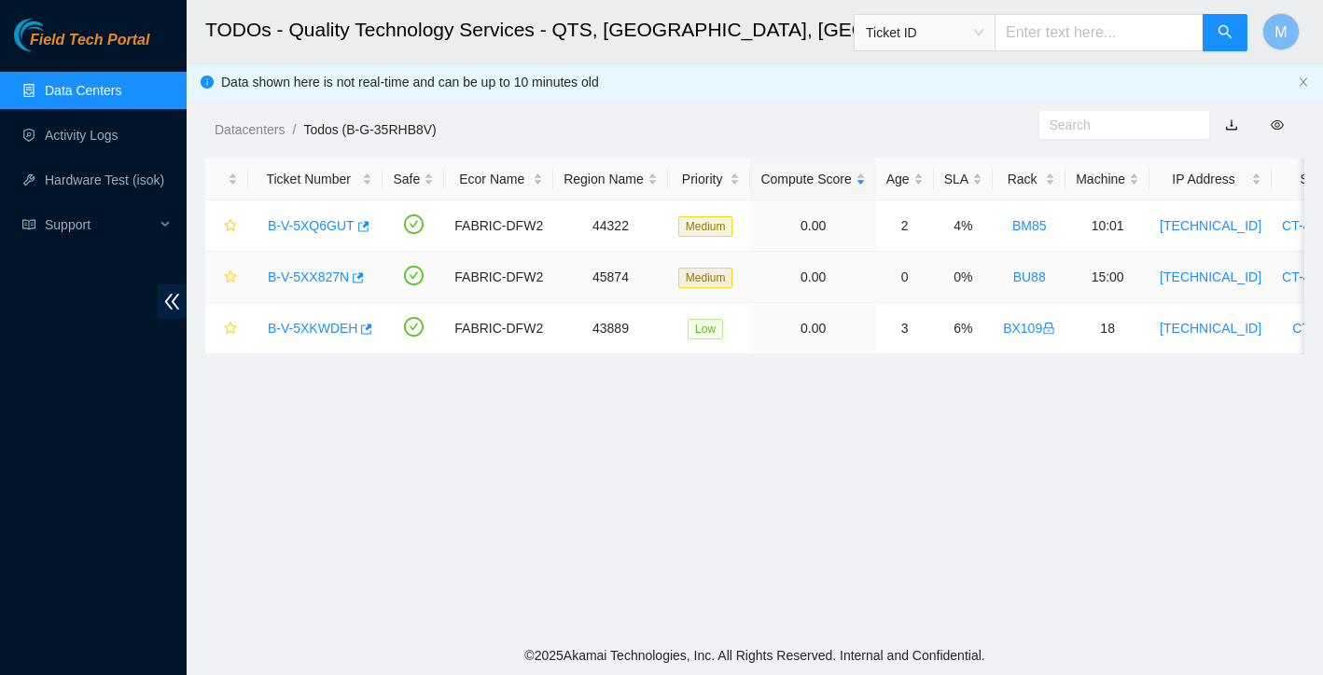
click at [295, 277] on link "B-V-5XX827N" at bounding box center [308, 277] width 81 height 15
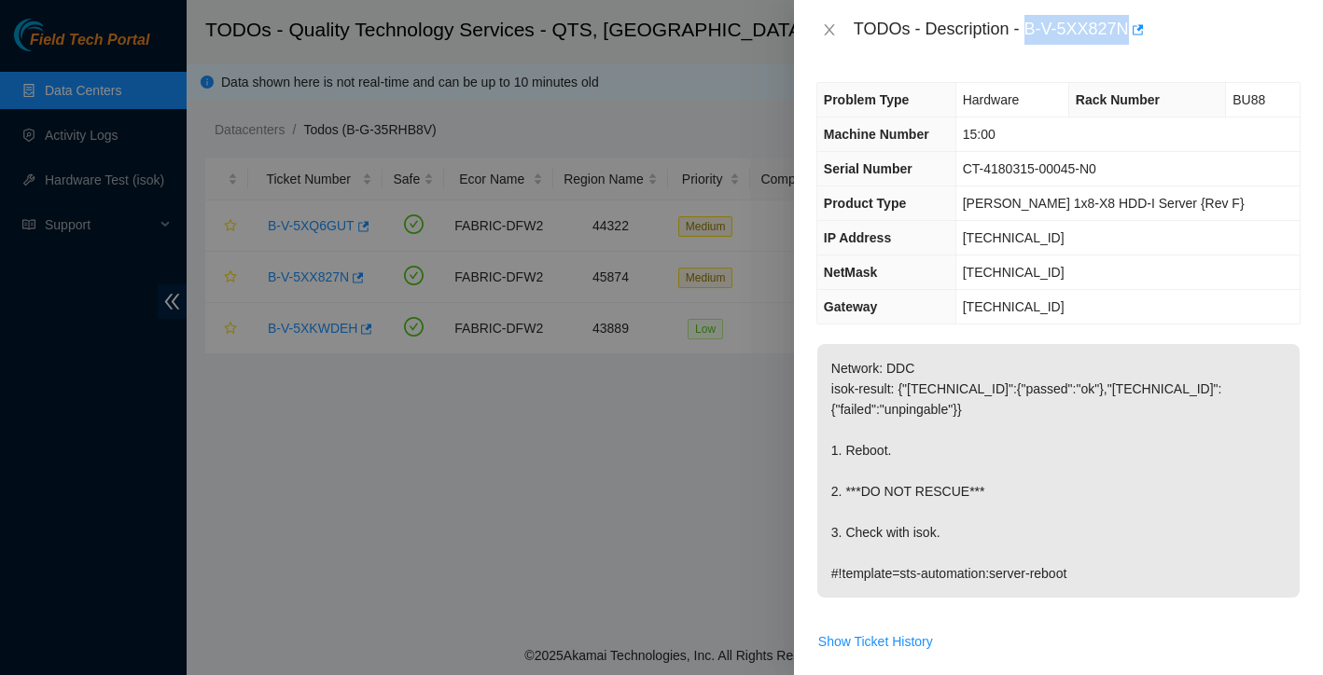
drag, startPoint x: 1029, startPoint y: 30, endPoint x: 1136, endPoint y: 36, distance: 107.5
click at [1136, 36] on div "TODOs - Description - B-V-5XX827N" at bounding box center [1077, 30] width 447 height 30
copy div "B-V-5XX827N"
click at [827, 32] on icon "close" at bounding box center [829, 29] width 15 height 15
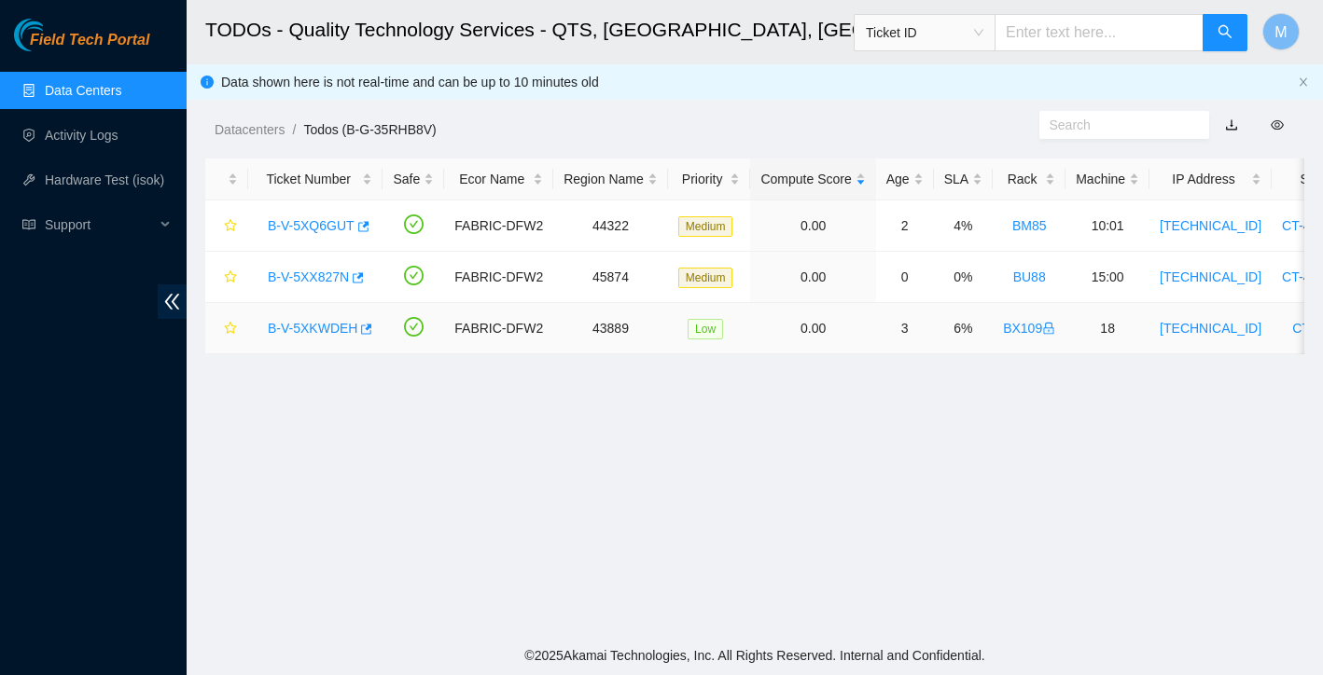
click at [311, 330] on link "B-V-5XKWDEH" at bounding box center [313, 328] width 90 height 15
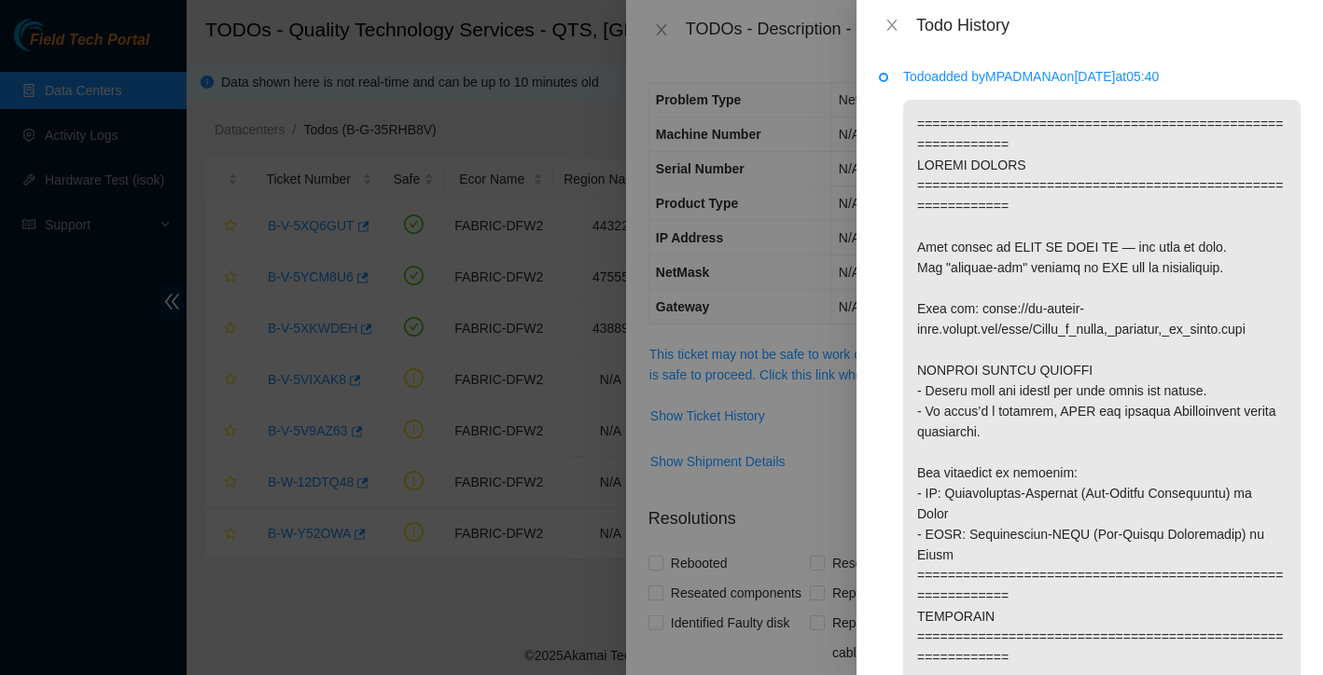
click at [892, 19] on icon "close" at bounding box center [891, 25] width 15 height 15
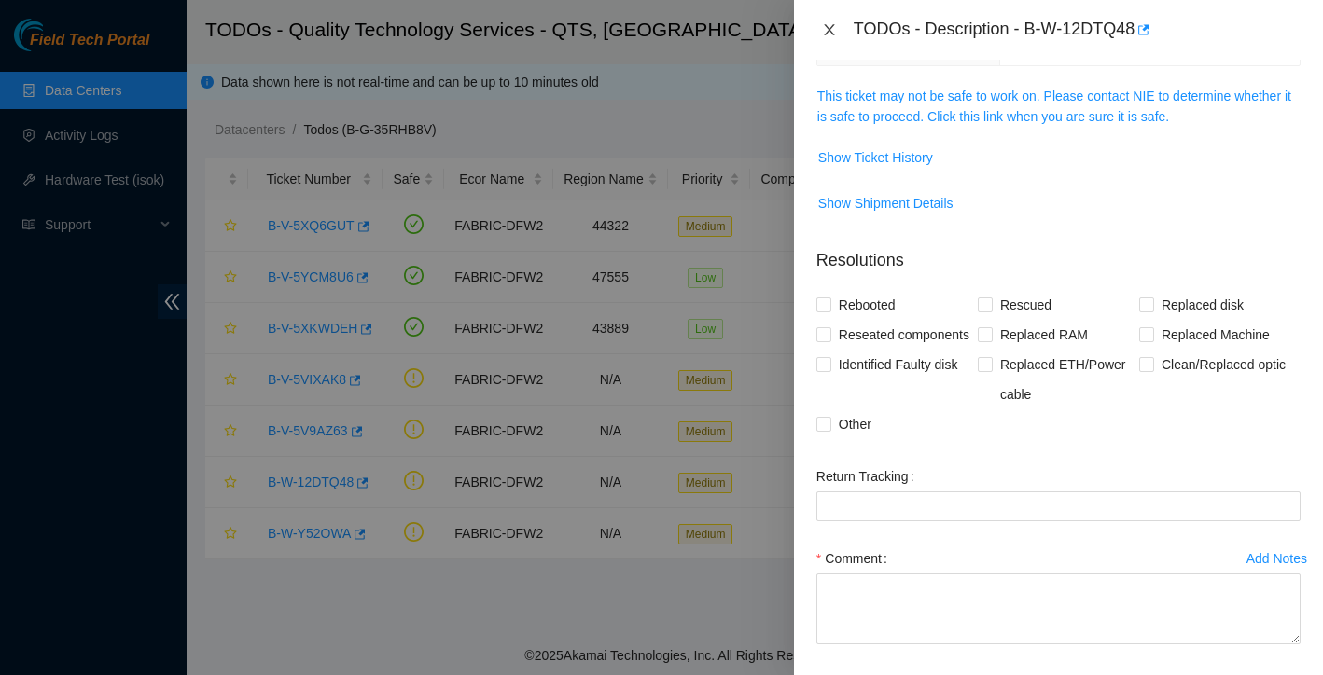
click at [833, 35] on icon "close" at bounding box center [829, 29] width 15 height 15
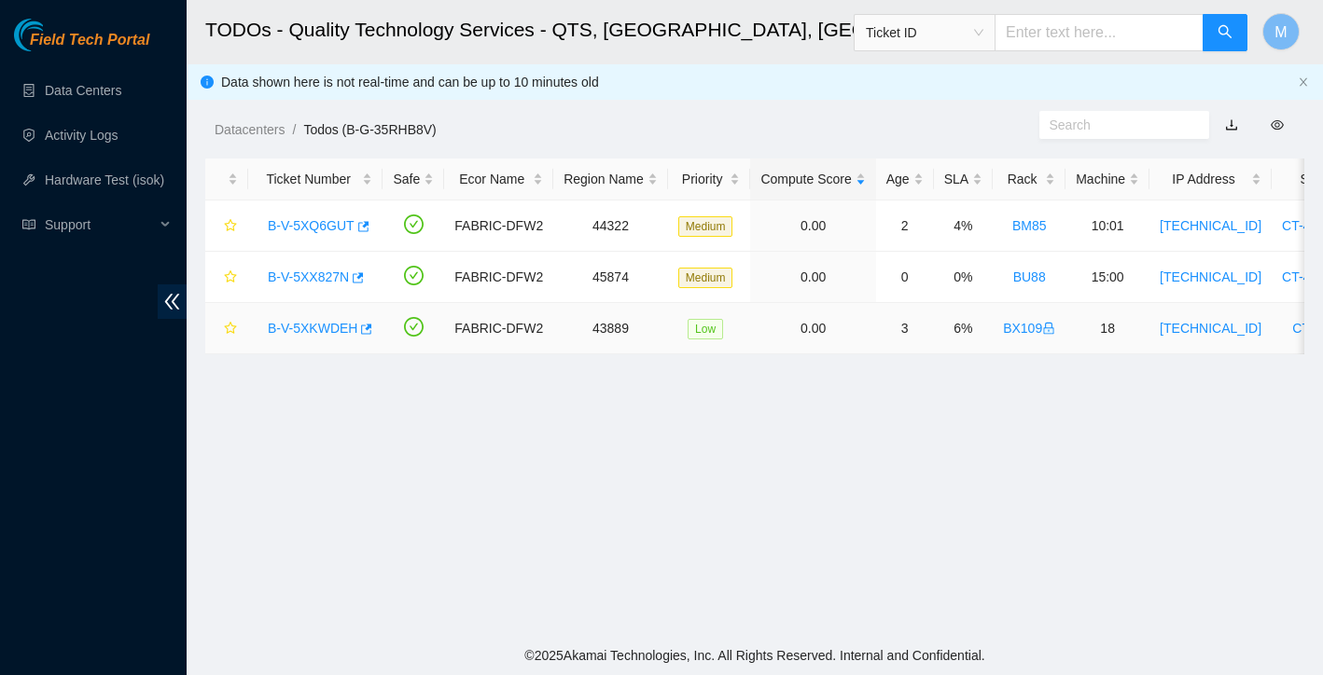
click at [316, 326] on link "B-V-5XKWDEH" at bounding box center [313, 328] width 90 height 15
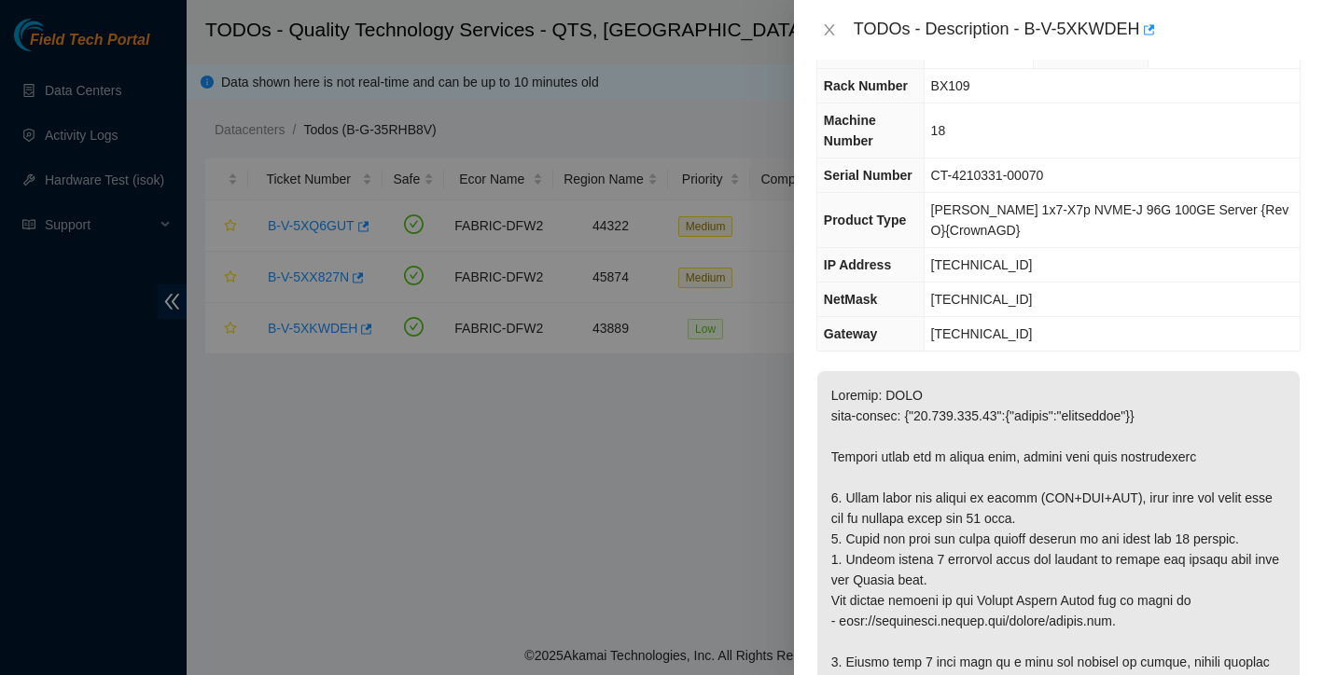
scroll to position [70, 0]
